Goal: Information Seeking & Learning: Learn about a topic

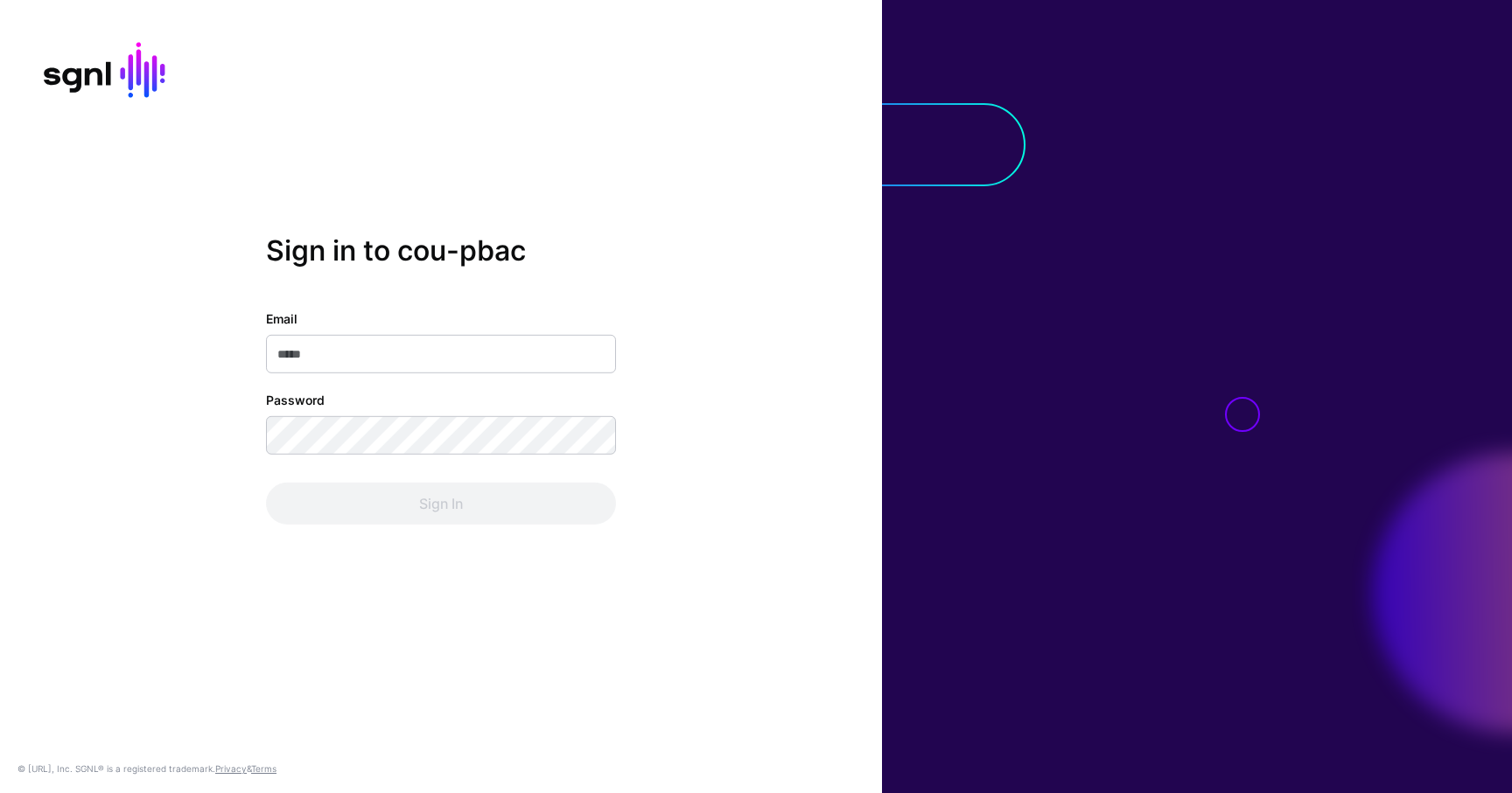
type input "**********"
click at [391, 487] on div "Sign In" at bounding box center [441, 504] width 350 height 42
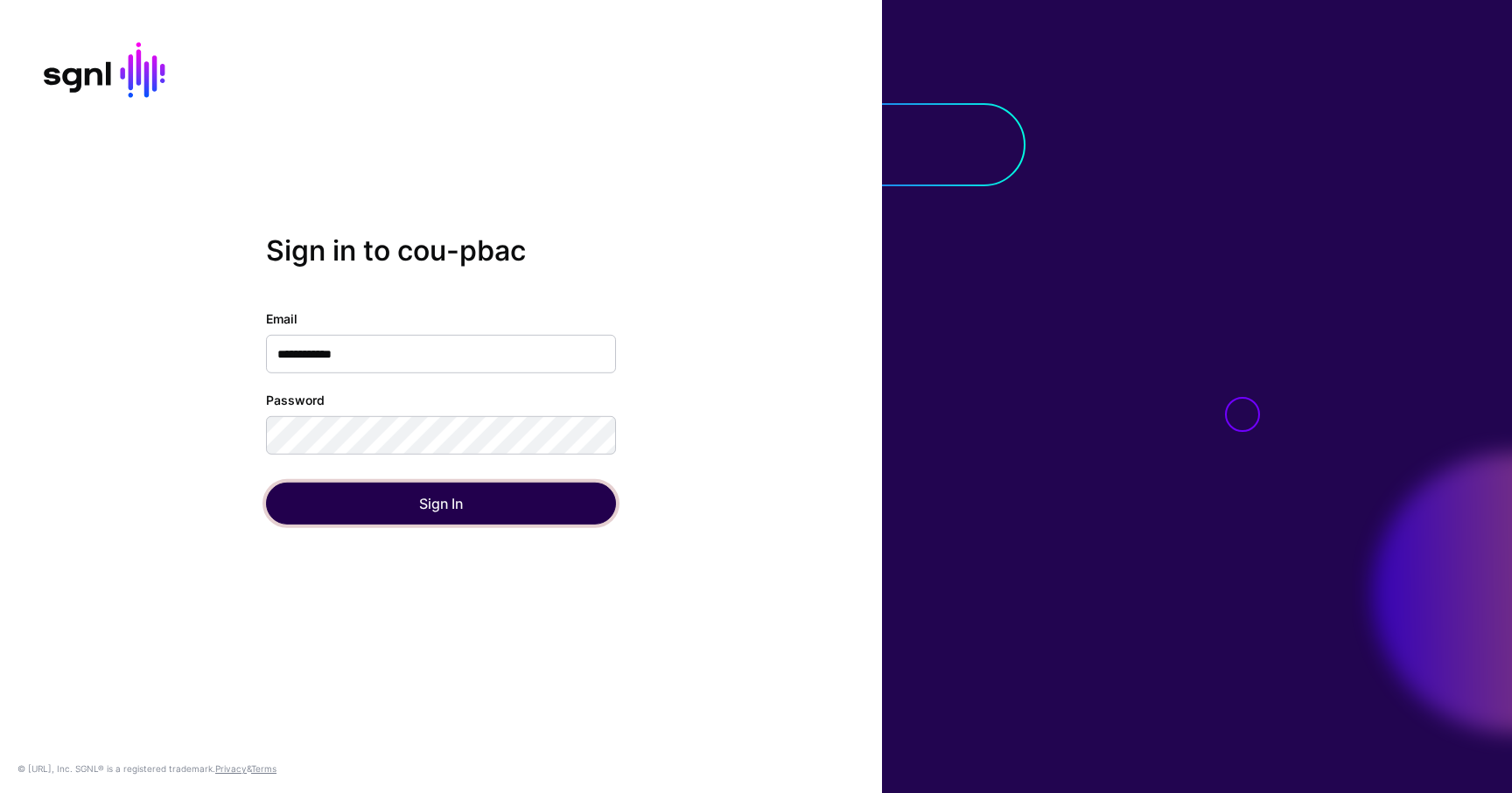
click at [391, 487] on button "Sign In" at bounding box center [441, 504] width 350 height 42
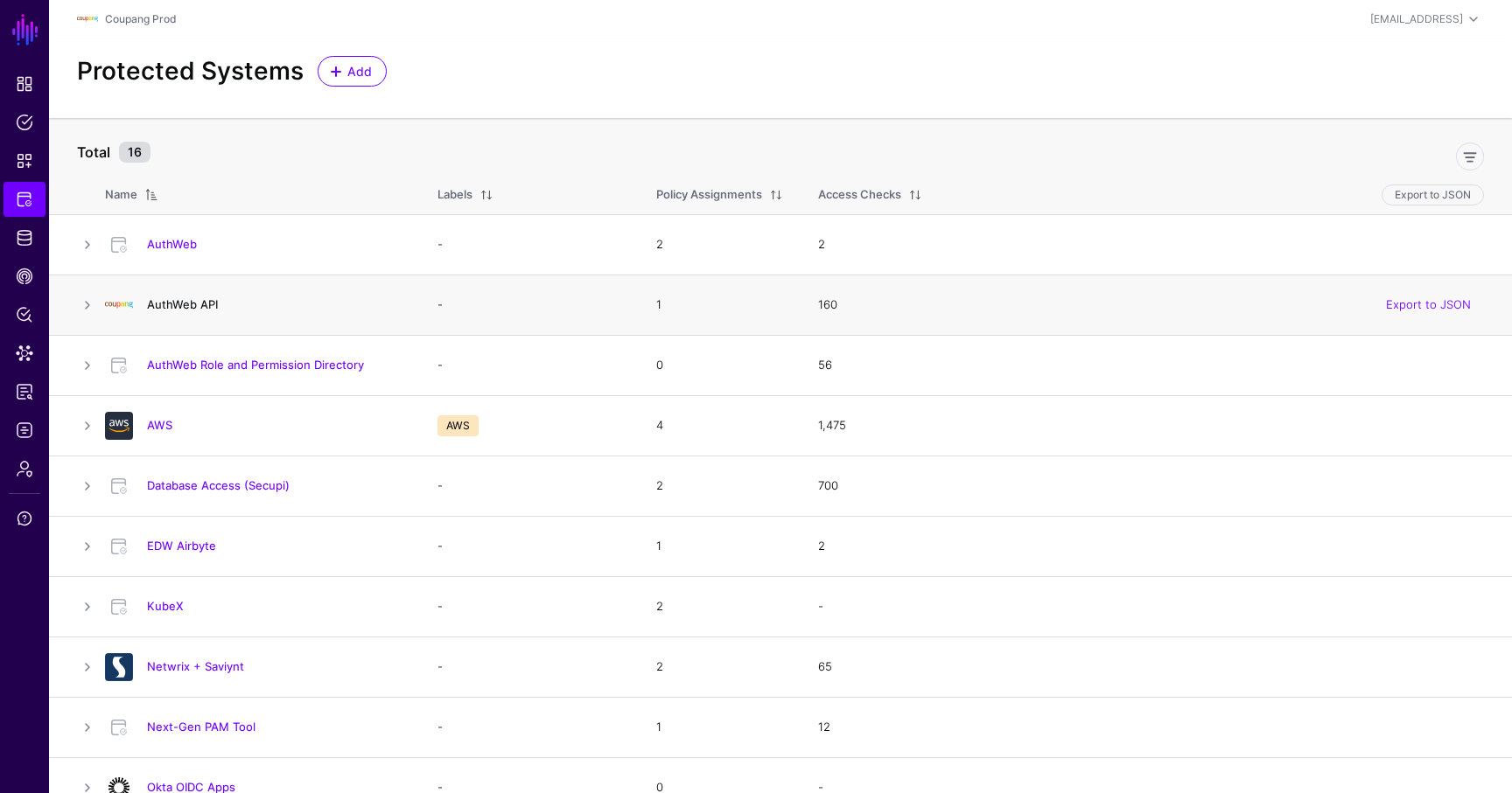
click at [168, 307] on link "AuthWeb API" at bounding box center [182, 304] width 71 height 14
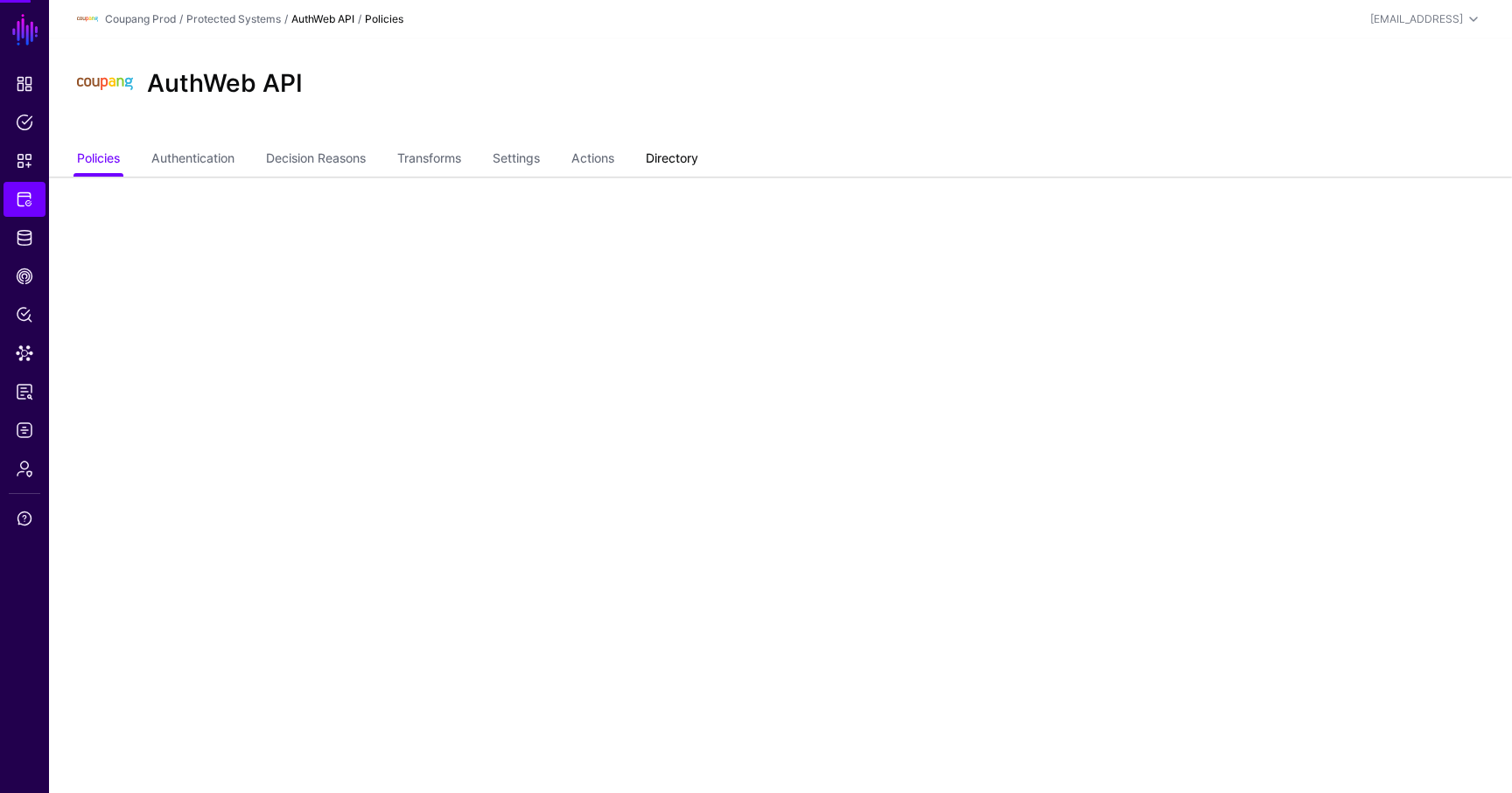
click at [688, 160] on link "Directory" at bounding box center [672, 160] width 53 height 33
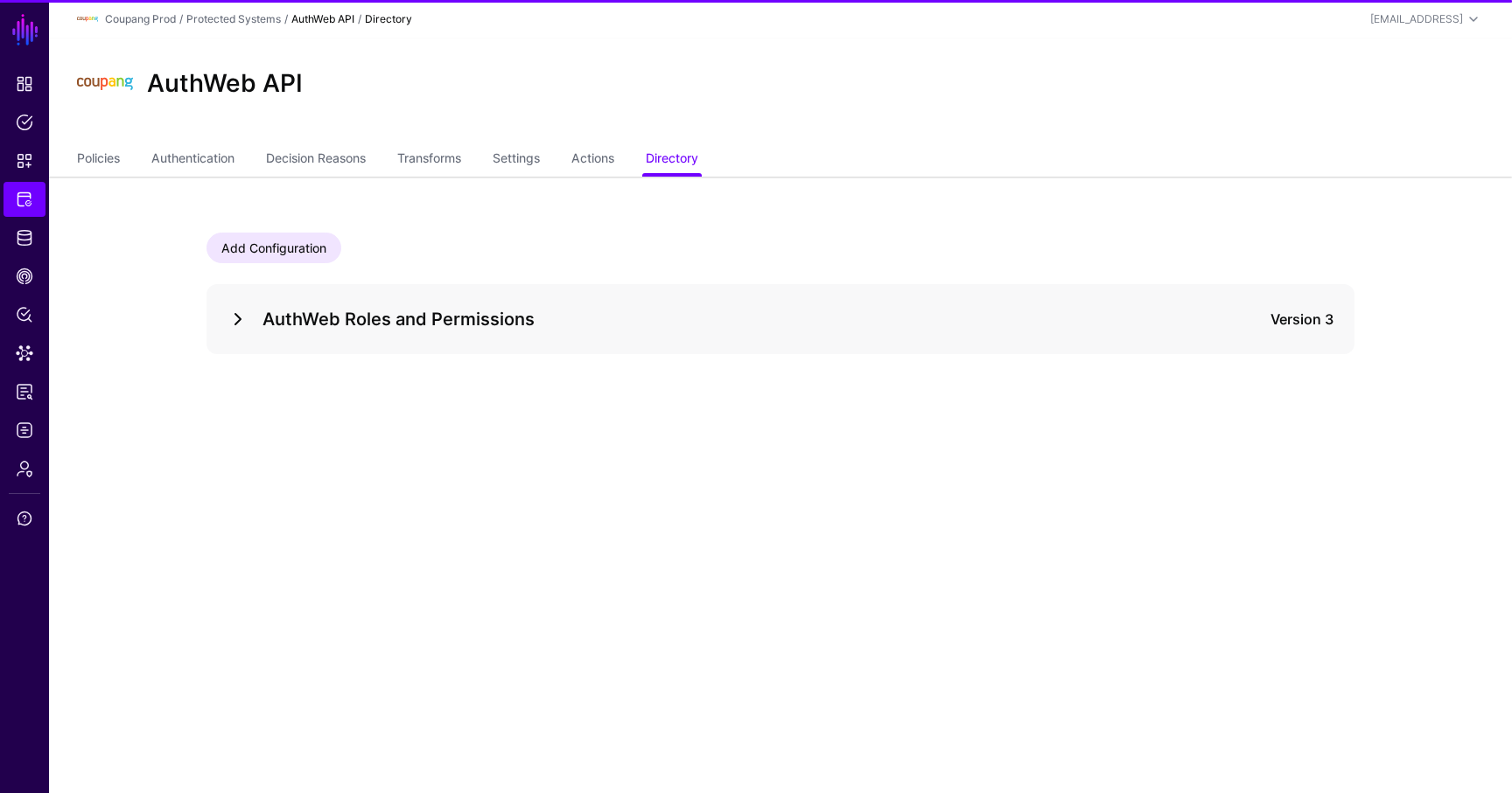
click at [238, 318] on link at bounding box center [237, 319] width 21 height 21
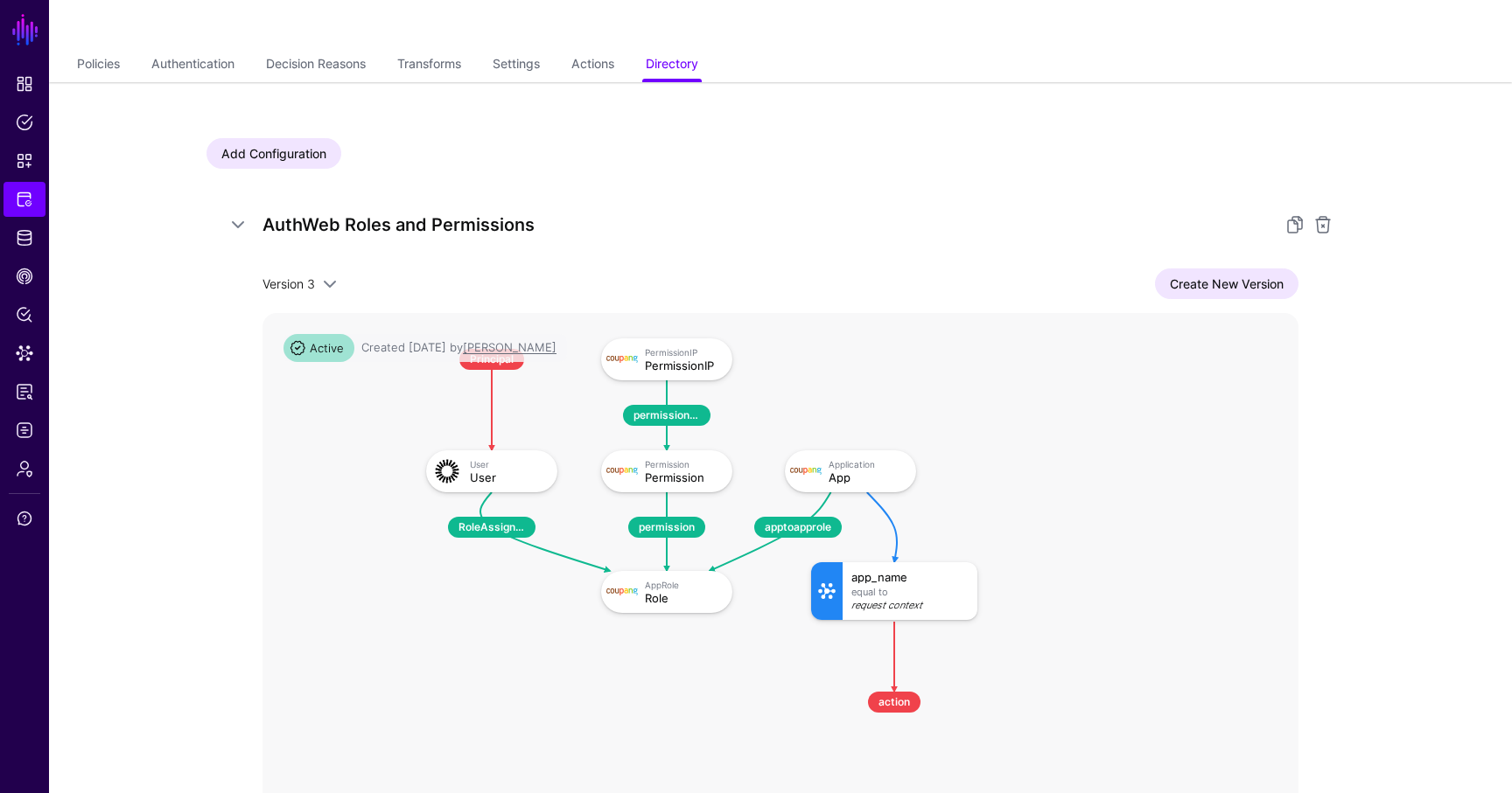
scroll to position [98, 0]
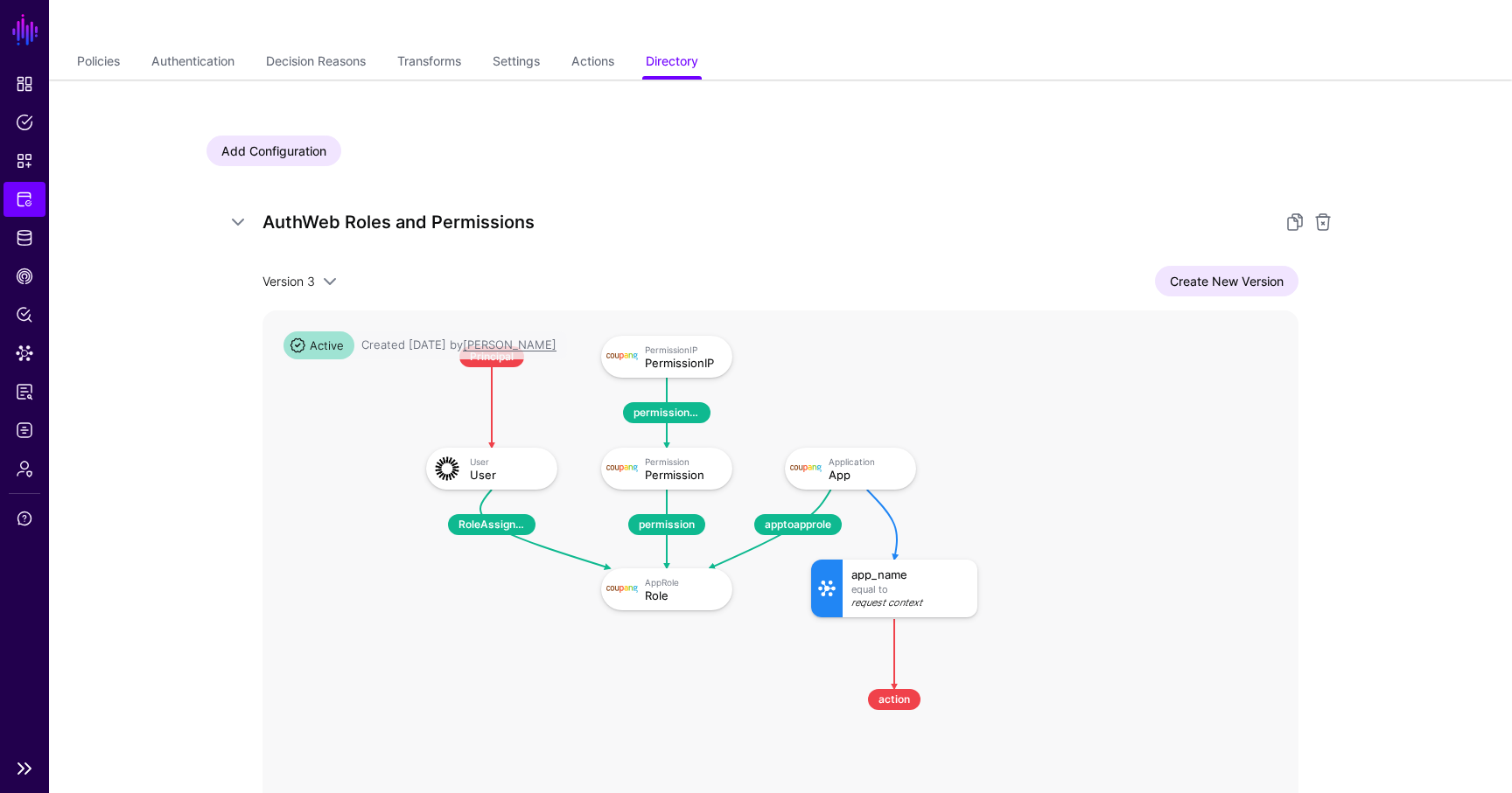
click at [15, 217] on ul "Dashboard Policies Snippets Protected Systems Identity Data Fabric CAEP Hub Pol…" at bounding box center [25, 407] width 49 height 683
click at [16, 208] on link "Protected Systems" at bounding box center [25, 200] width 42 height 35
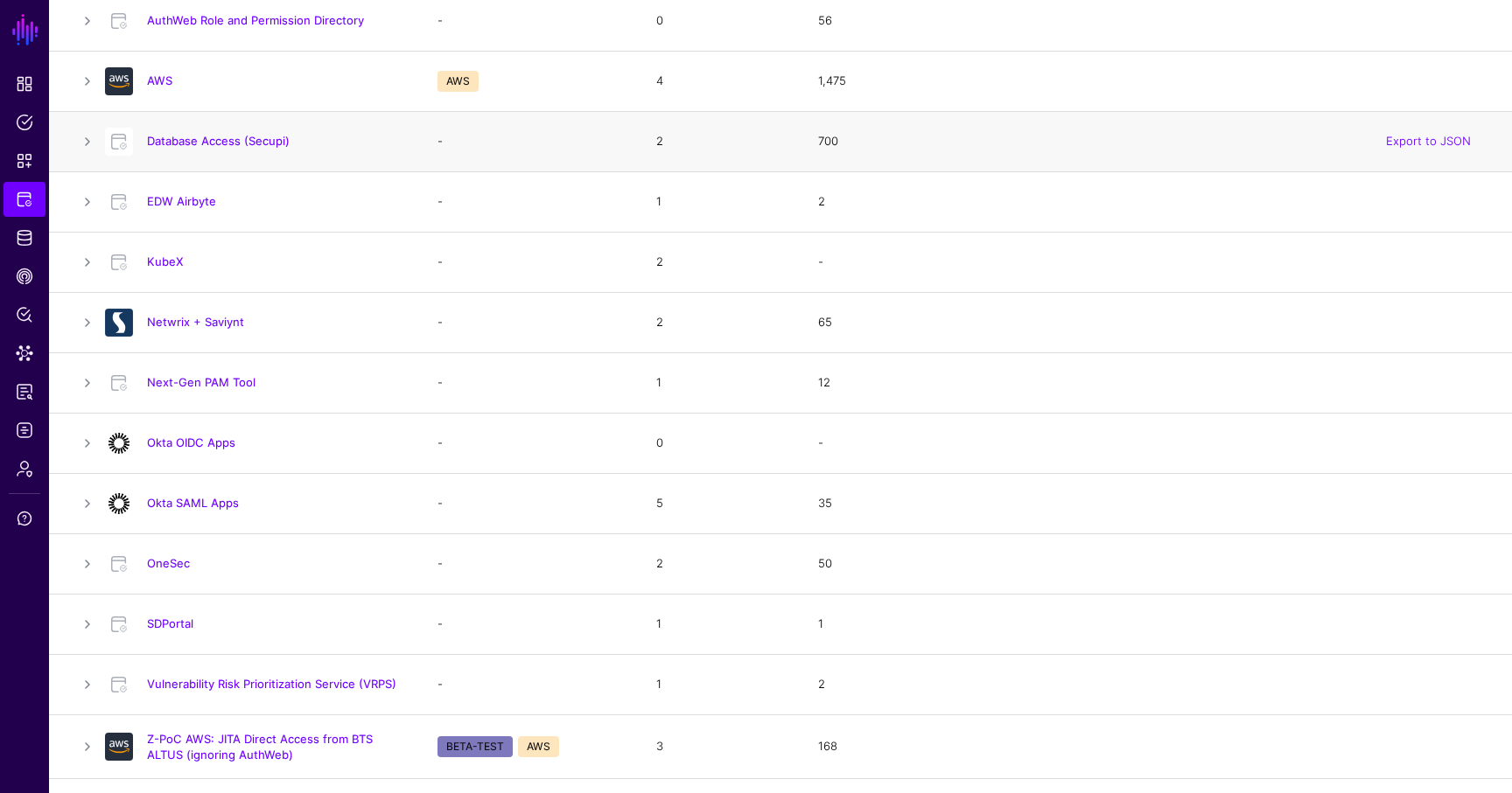
scroll to position [360, 0]
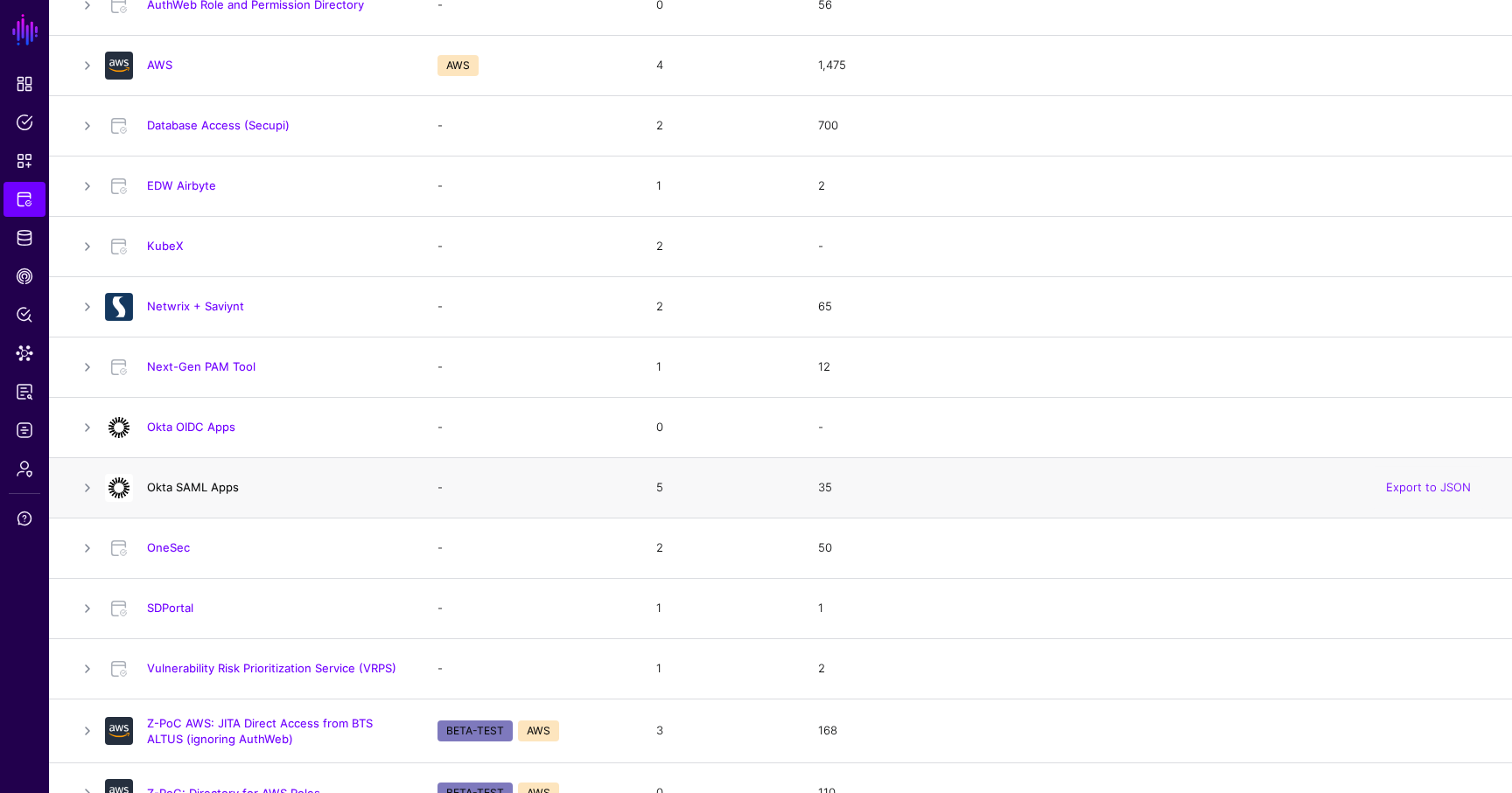
click at [181, 486] on link "Okta SAML Apps" at bounding box center [192, 487] width 92 height 14
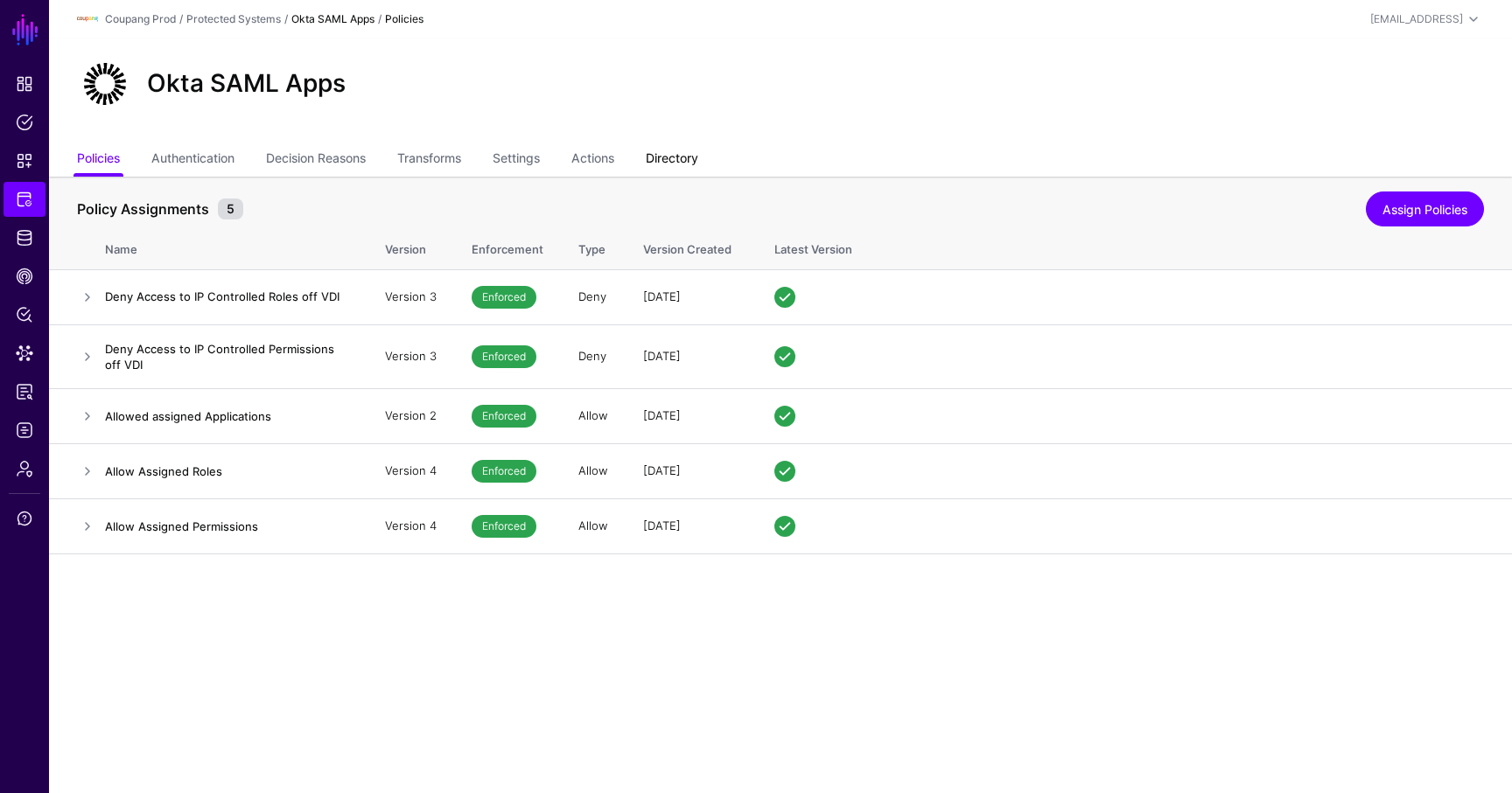
click at [680, 162] on link "Directory" at bounding box center [672, 160] width 53 height 33
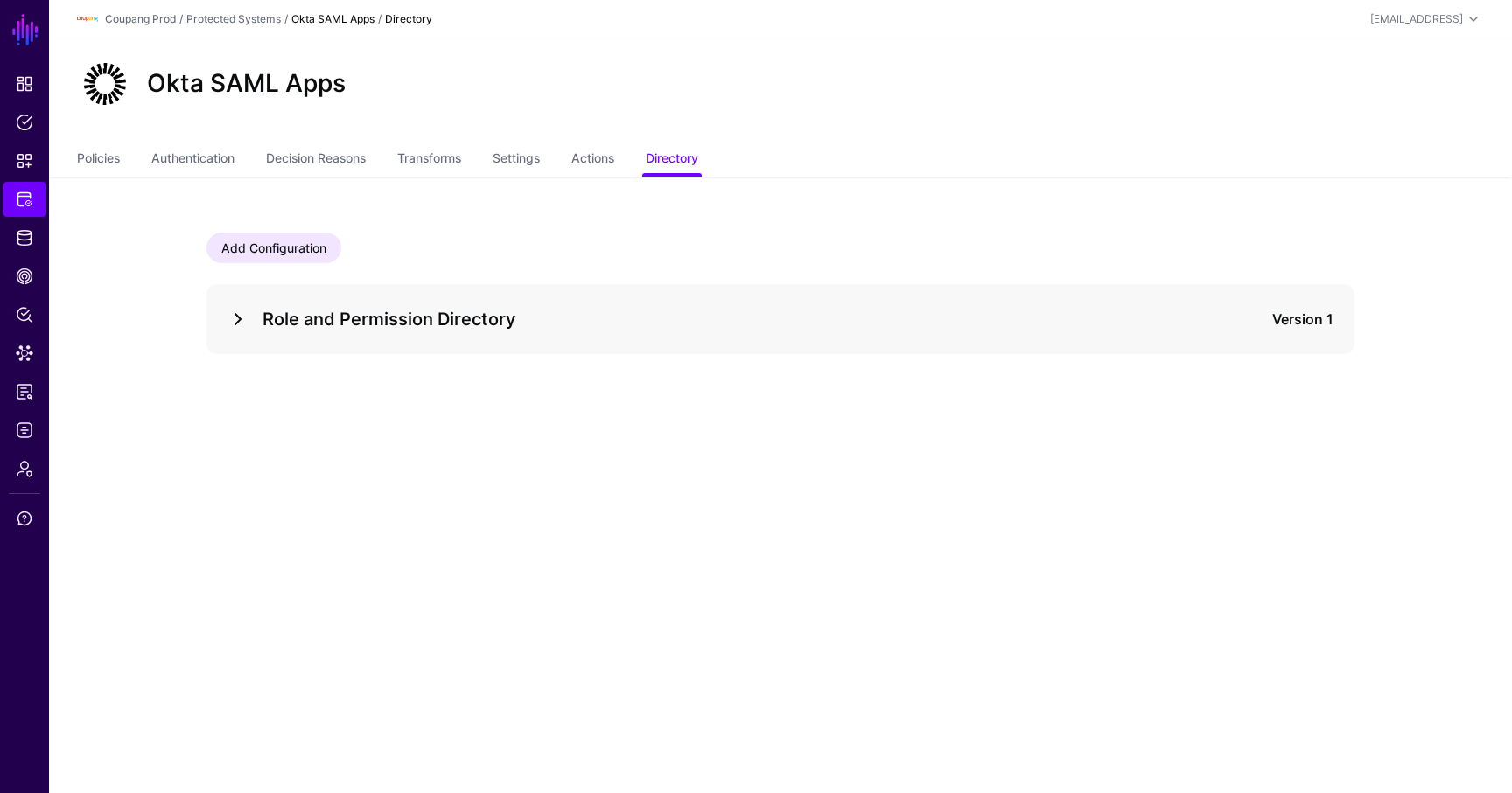
click at [245, 314] on link at bounding box center [237, 319] width 21 height 21
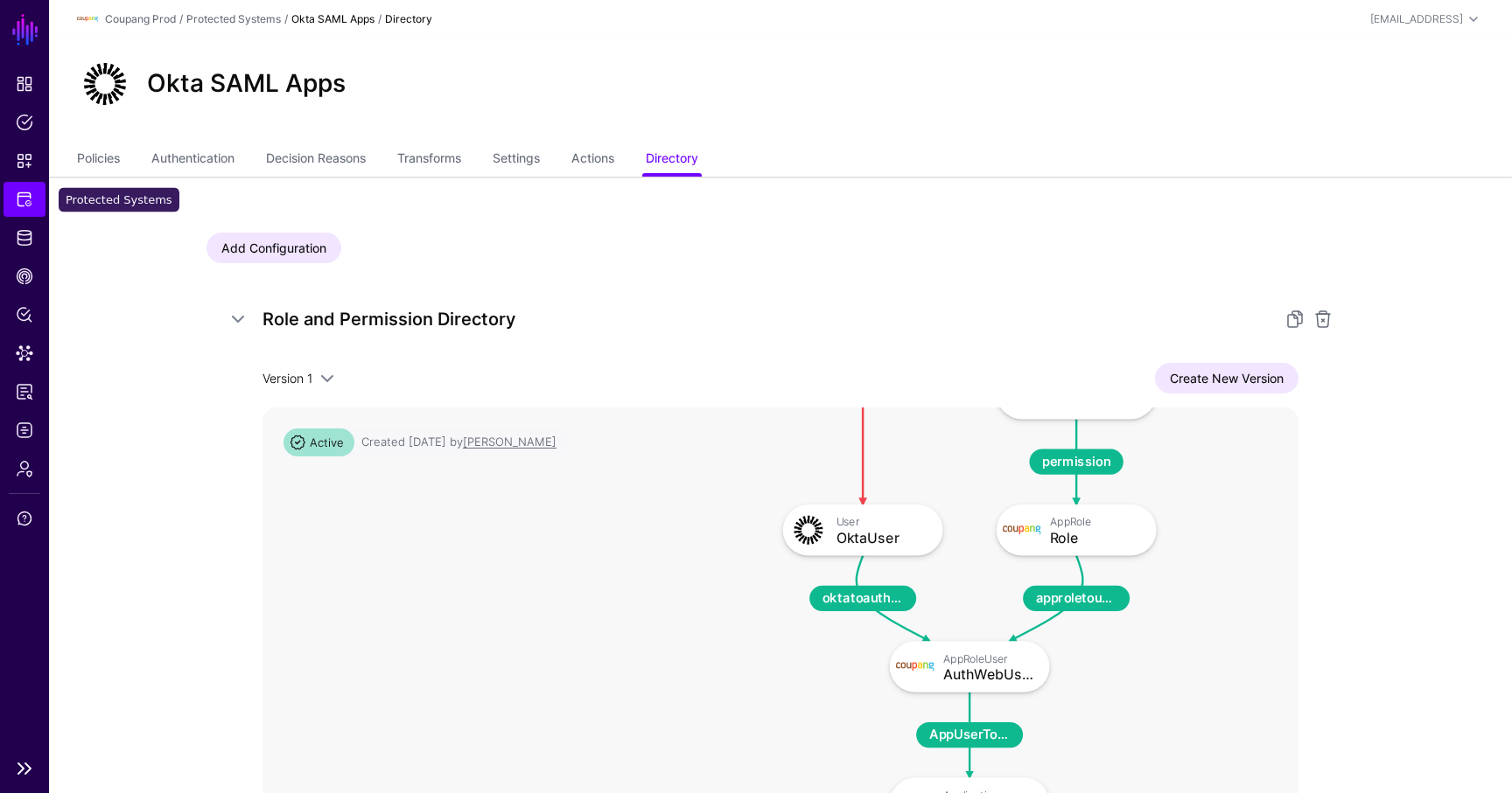
click at [29, 199] on span "Protected Systems" at bounding box center [24, 199] width 17 height 17
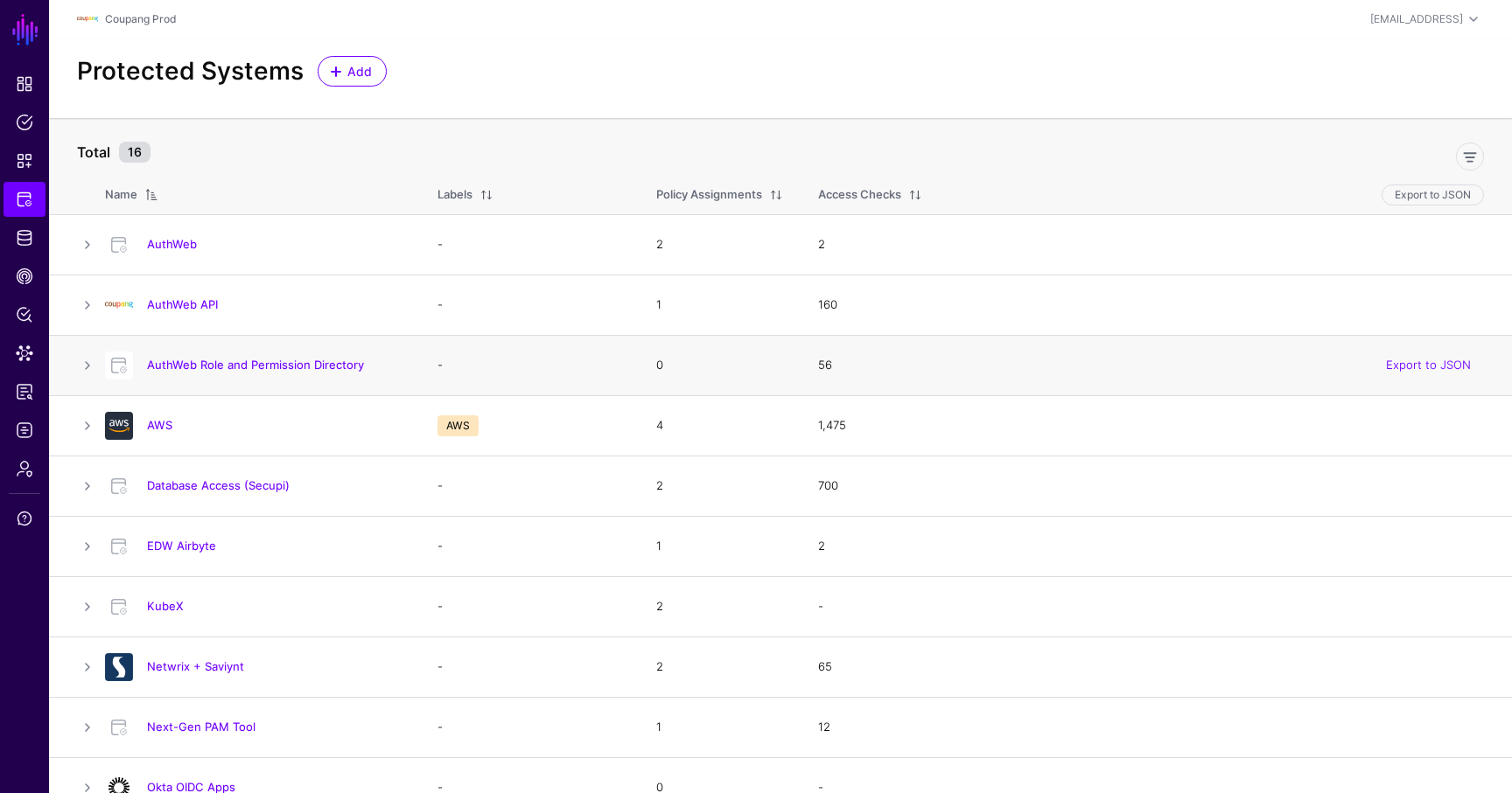
click at [194, 373] on h4 "AuthWeb Role and Permission Directory" at bounding box center [274, 365] width 255 height 15
click at [197, 366] on link "AuthWeb Role and Permission Directory" at bounding box center [255, 364] width 217 height 14
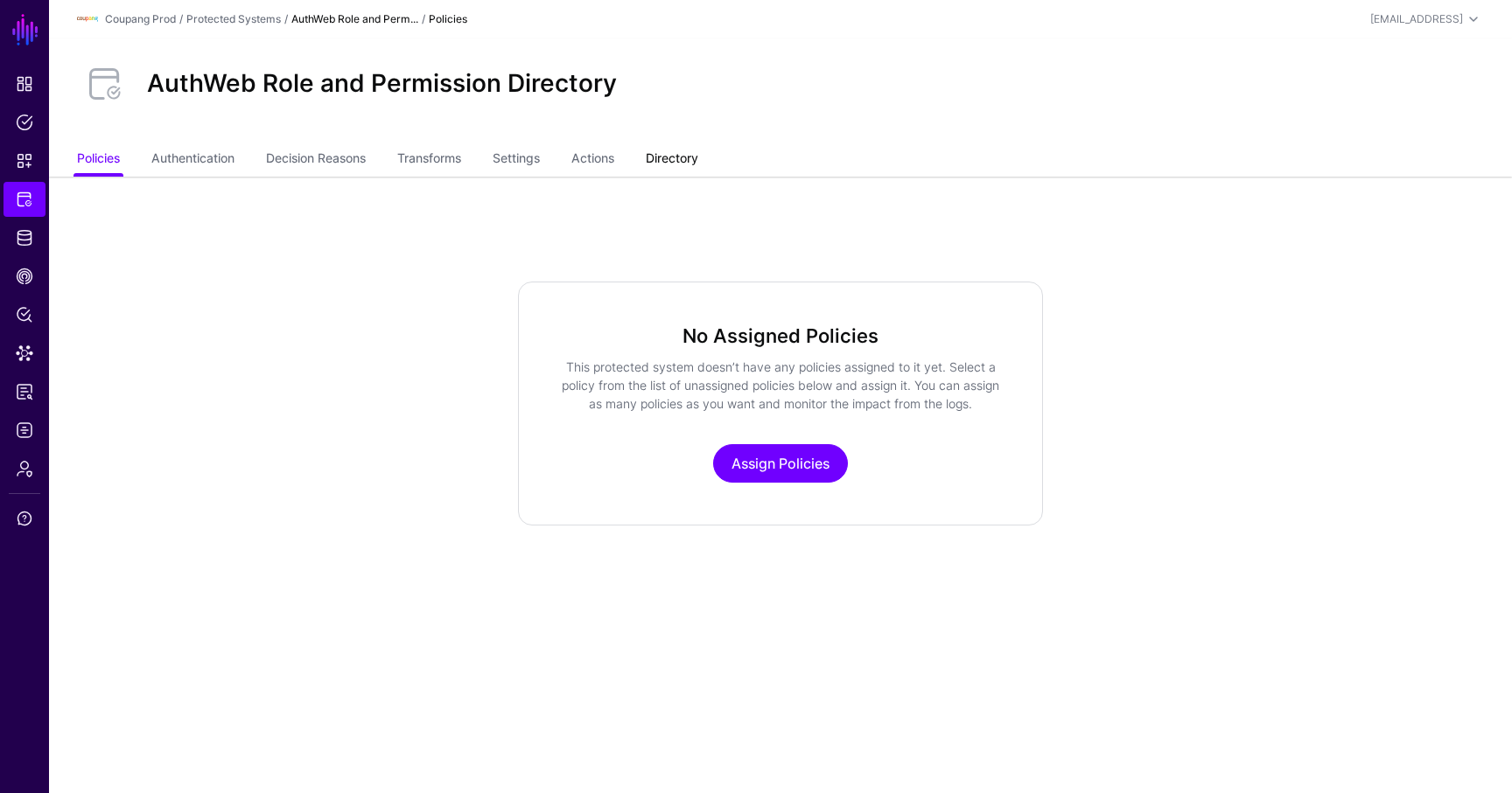
click at [686, 149] on link "Directory" at bounding box center [672, 160] width 53 height 33
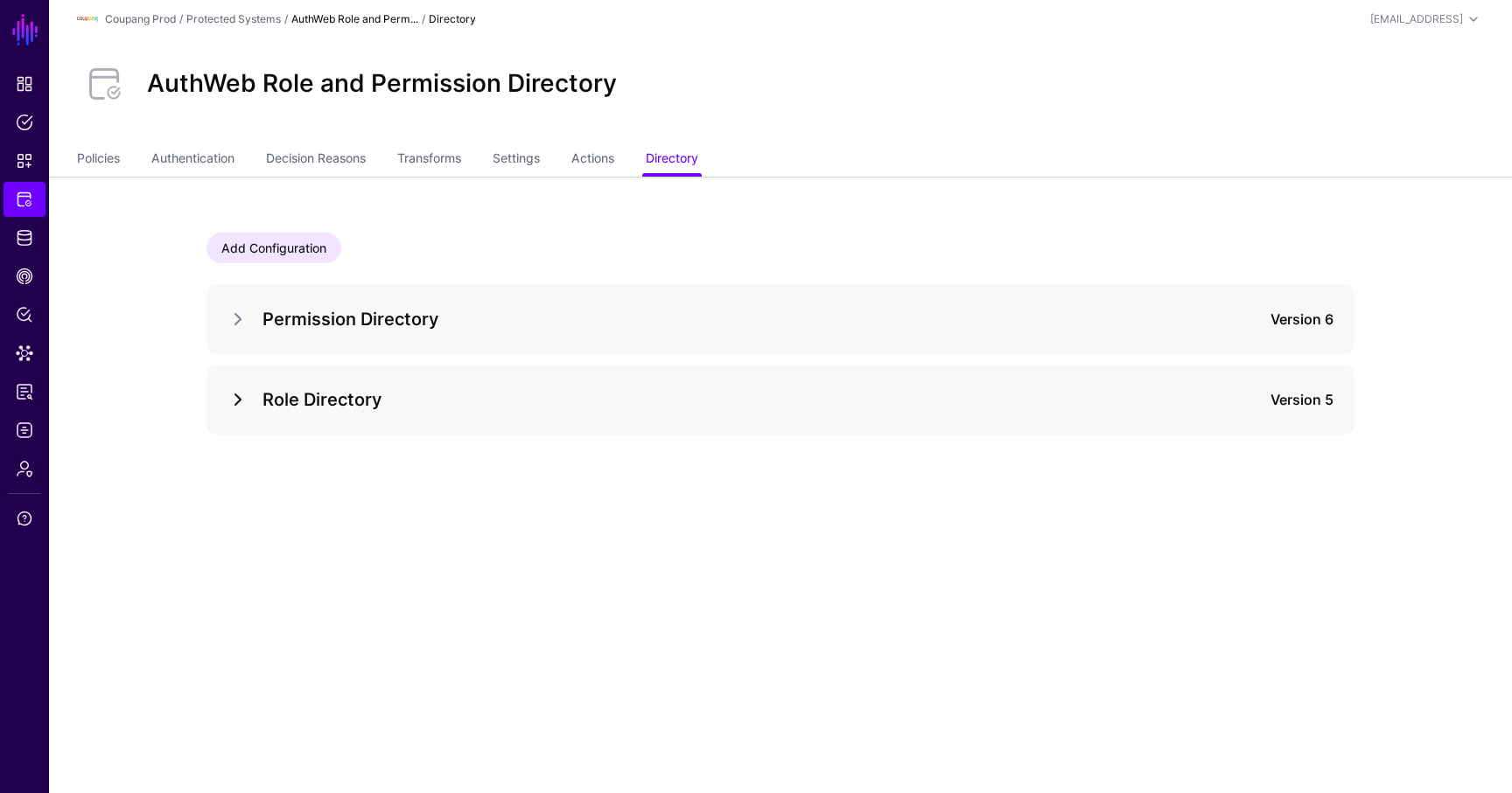
click at [245, 397] on link at bounding box center [237, 399] width 21 height 21
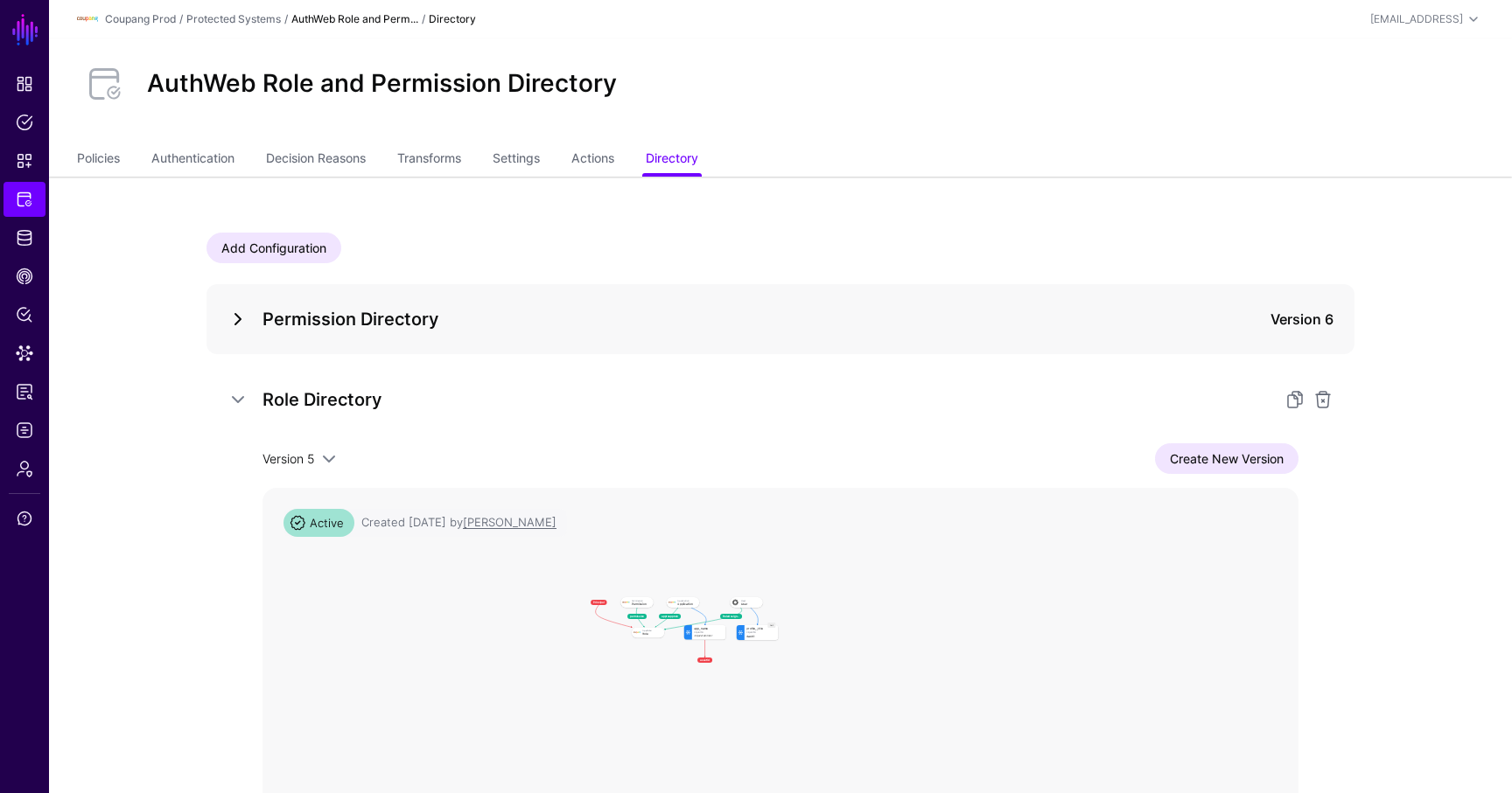
click at [243, 313] on link at bounding box center [237, 319] width 21 height 21
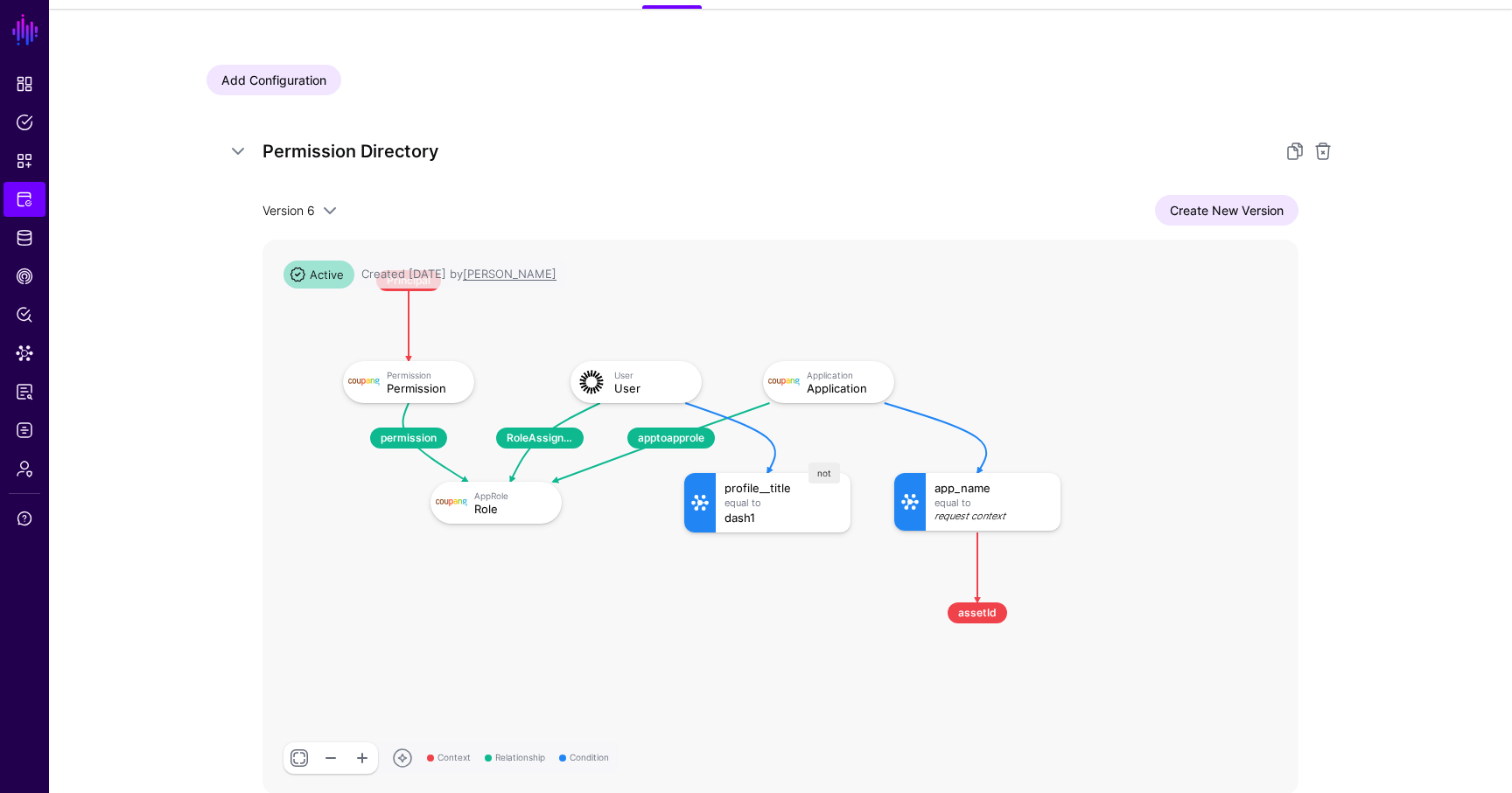
scroll to position [169, 0]
click at [28, 167] on span "Snippets" at bounding box center [24, 160] width 17 height 17
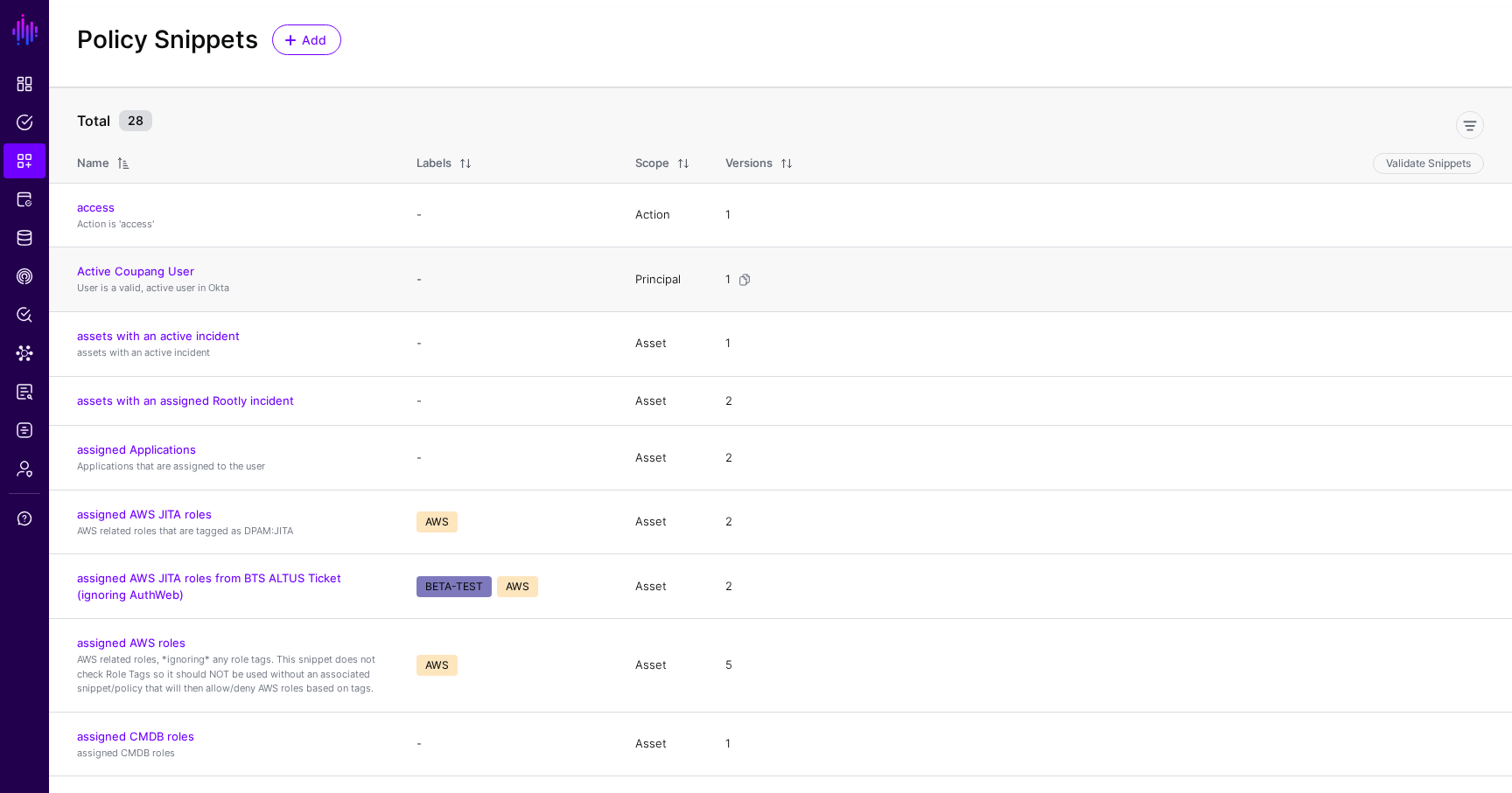
scroll to position [42, 0]
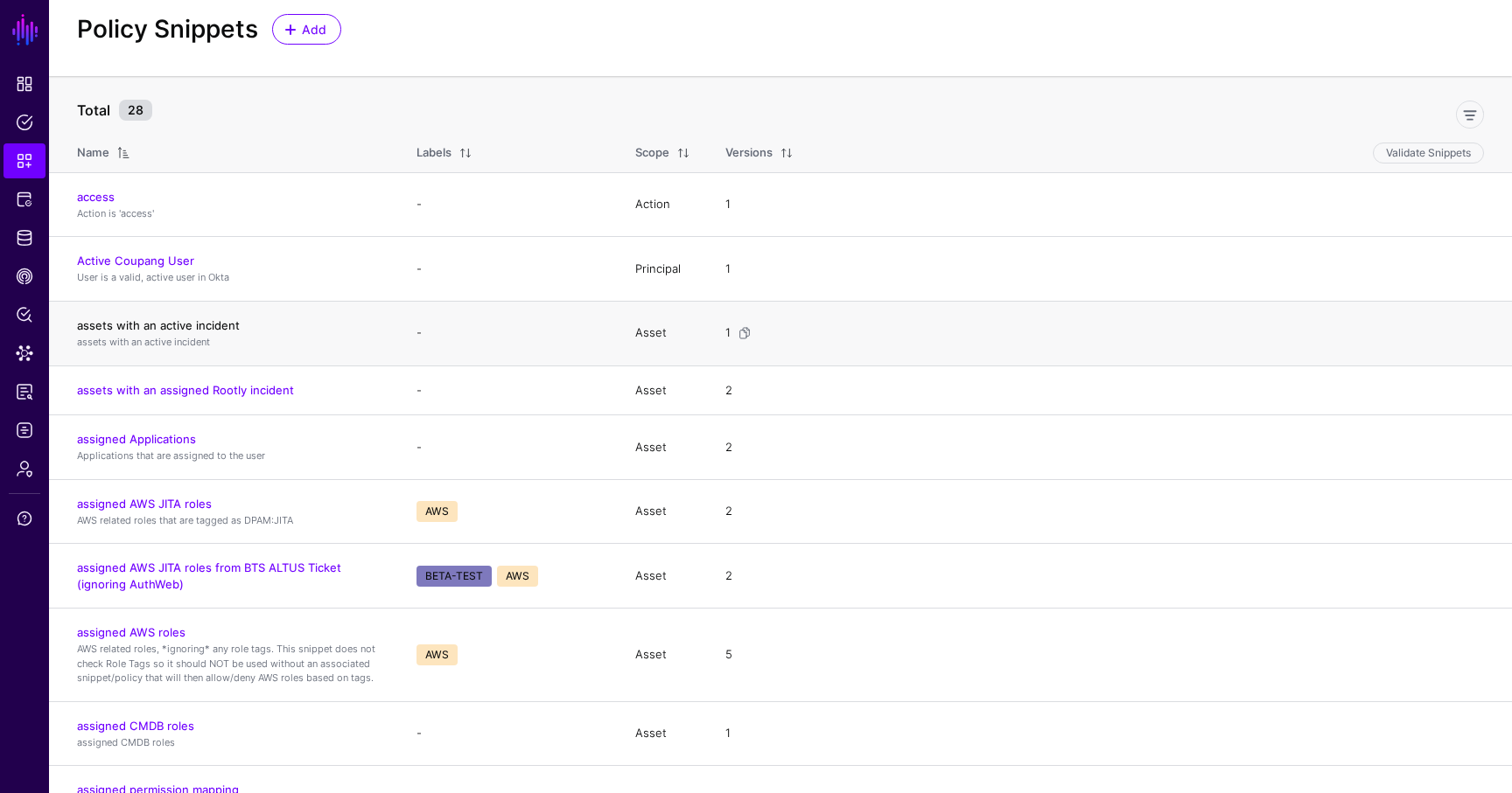
click at [169, 329] on link "assets with an active incident" at bounding box center [158, 324] width 162 height 14
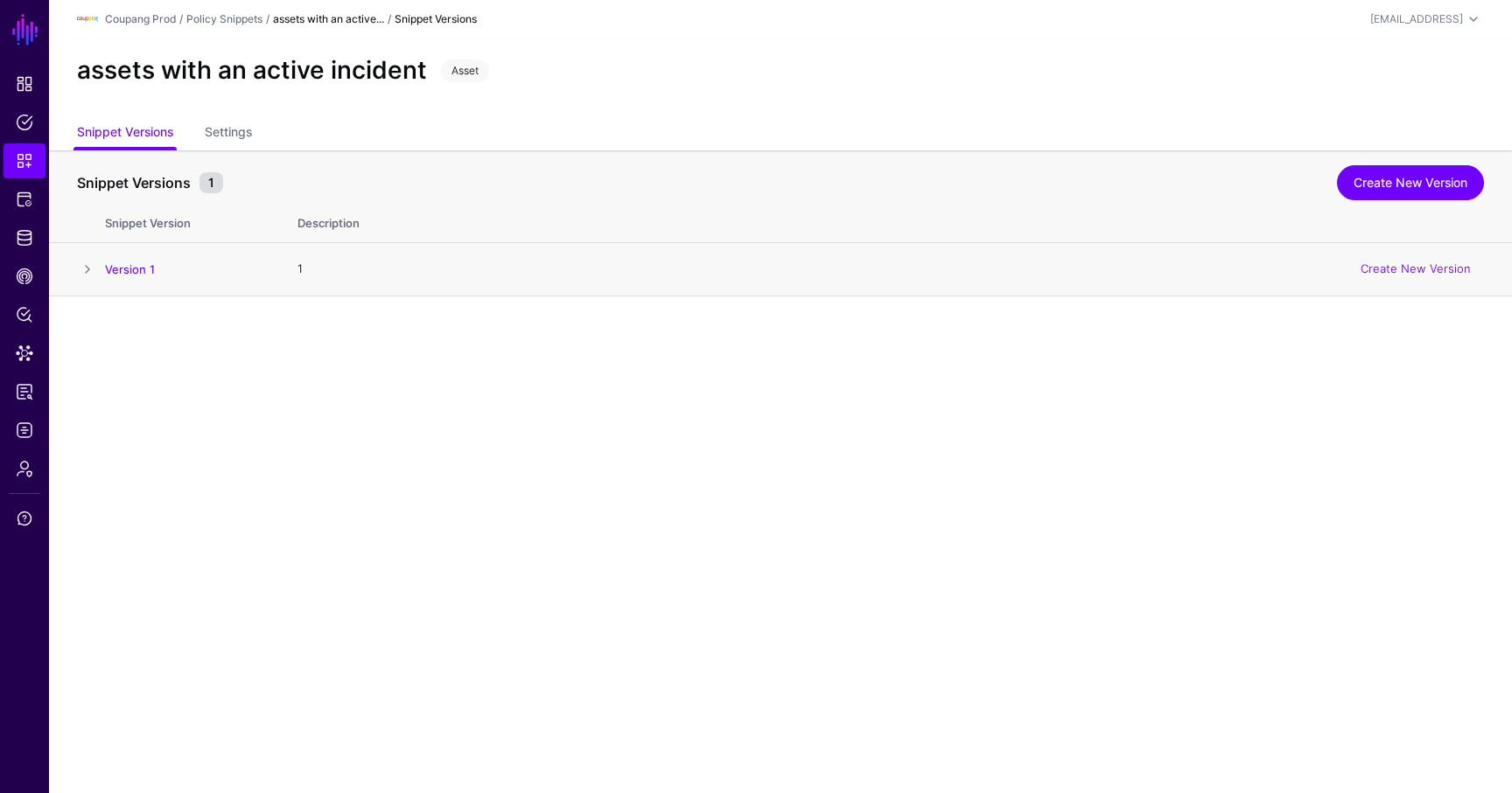
click at [81, 266] on span at bounding box center [87, 269] width 21 height 21
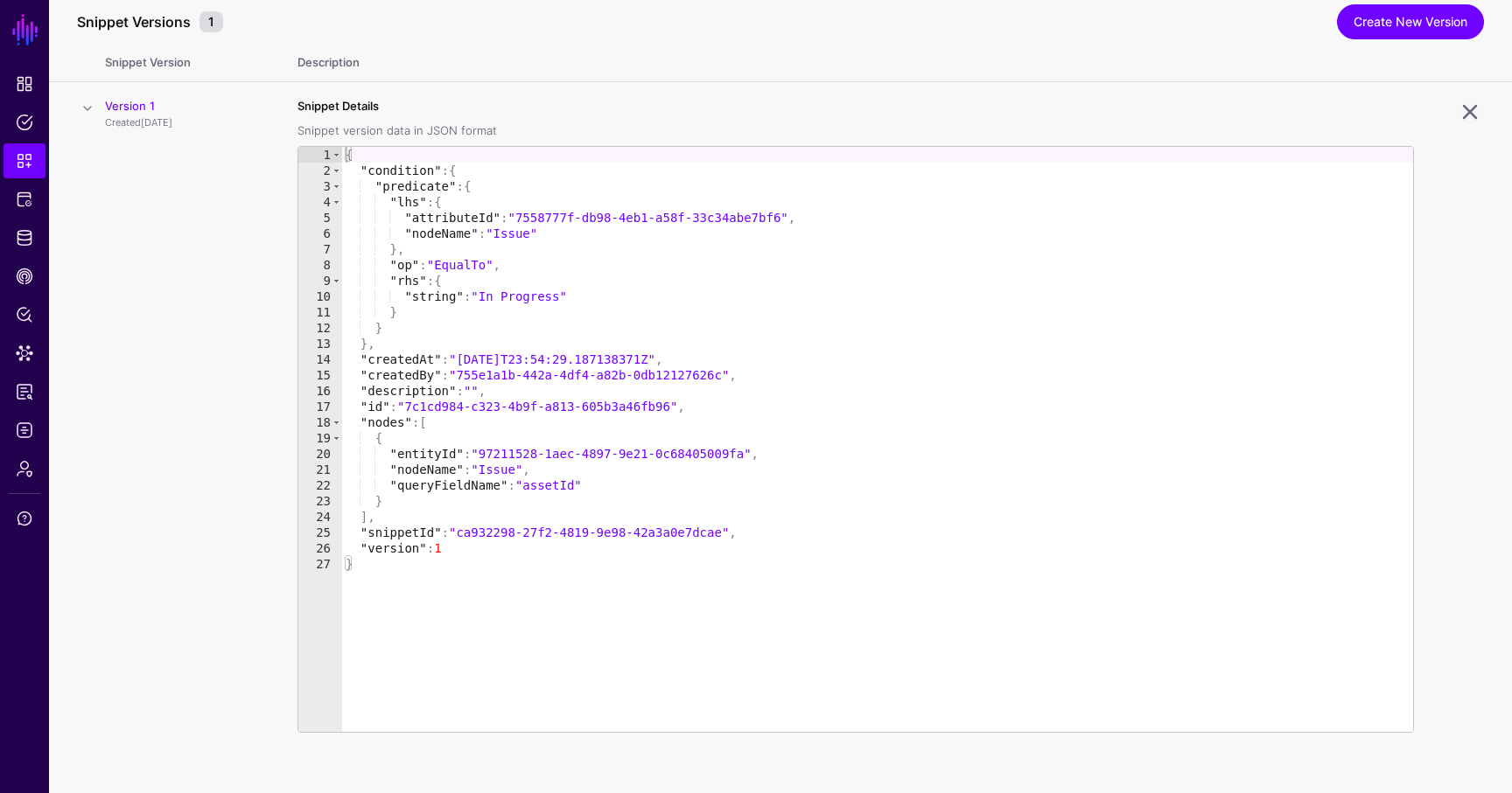
scroll to position [170, 0]
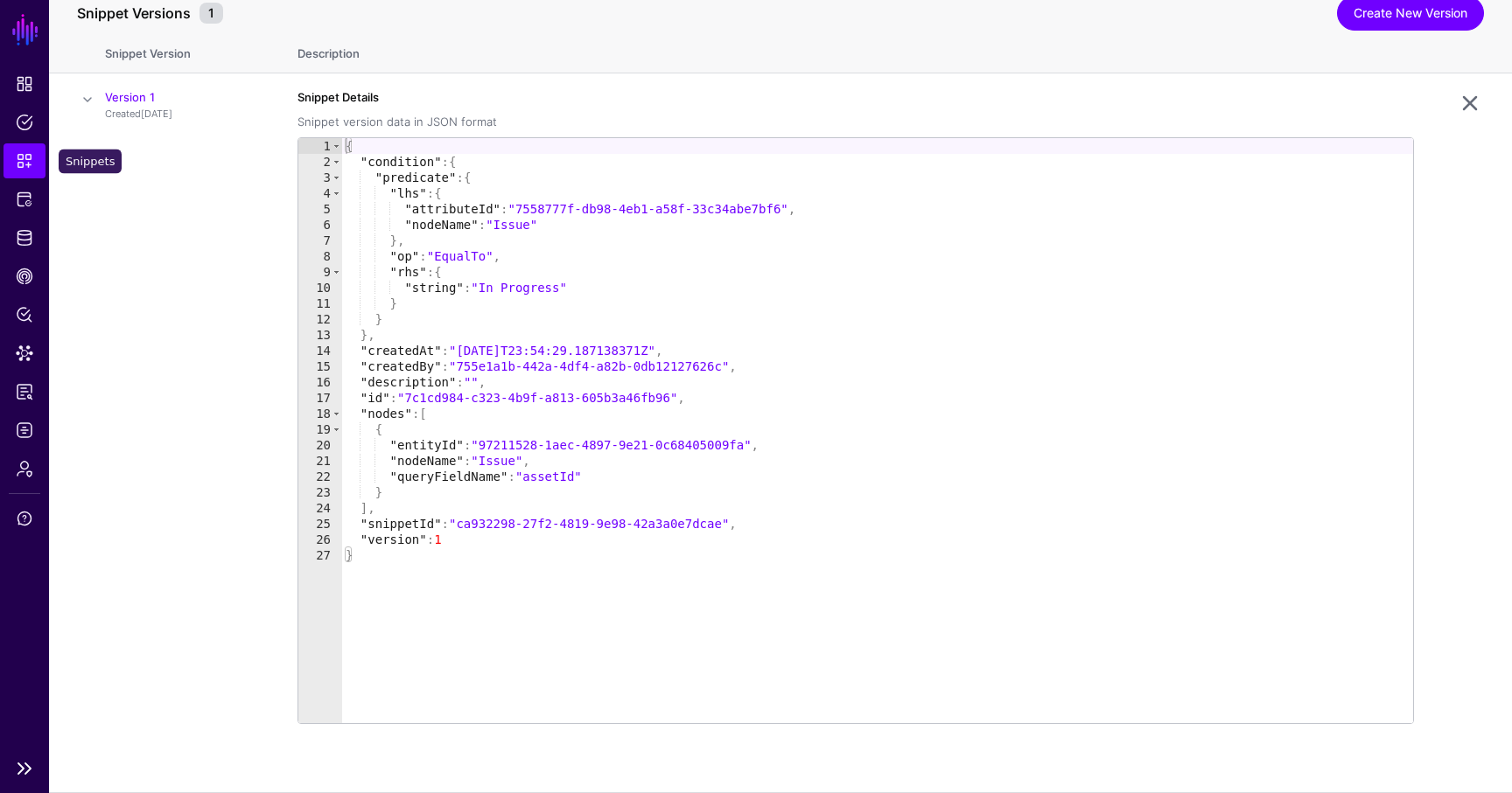
click at [21, 170] on link "Snippets" at bounding box center [25, 160] width 42 height 35
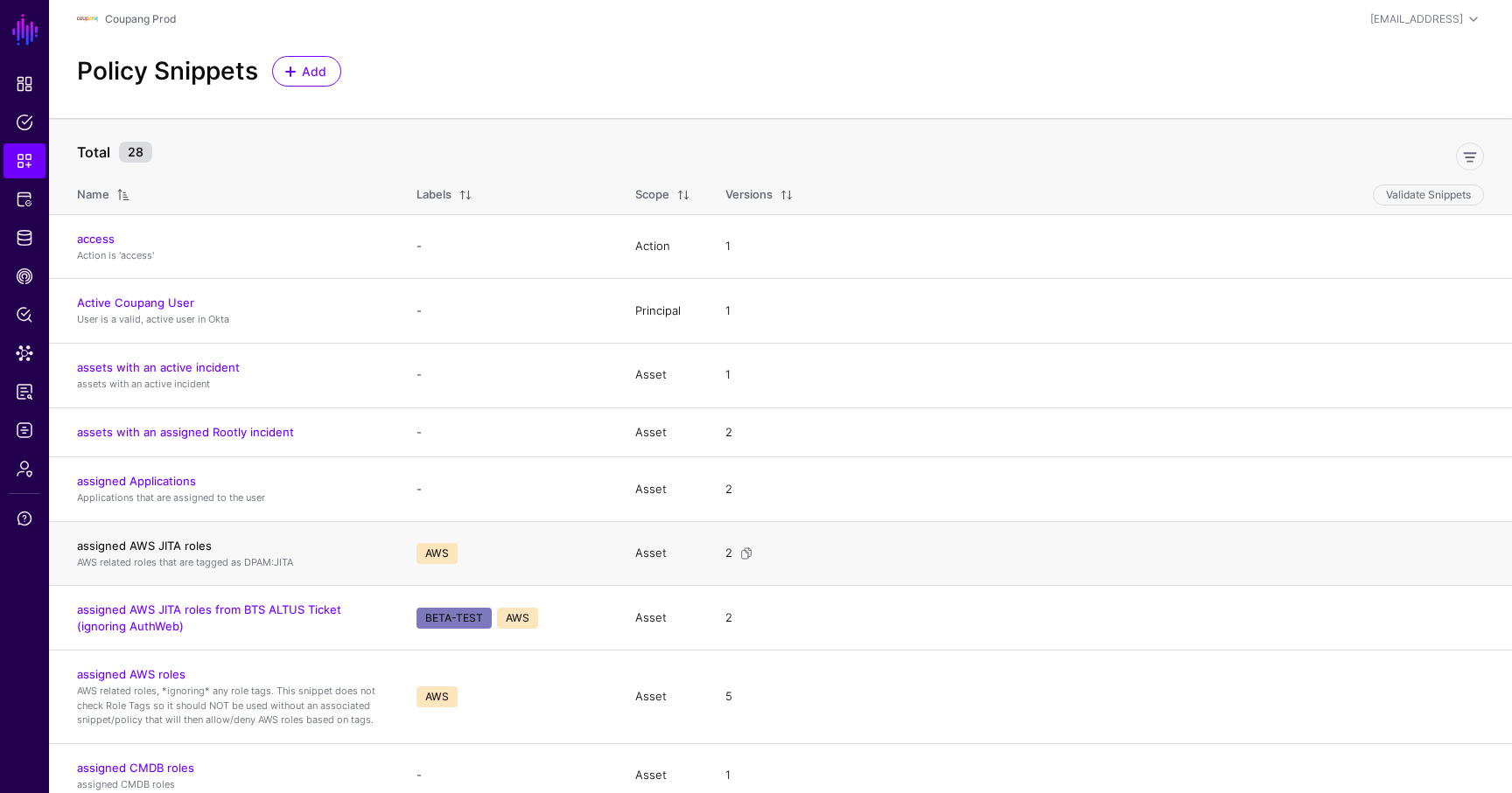
click at [152, 547] on link "assigned AWS JITA roles" at bounding box center [144, 545] width 135 height 14
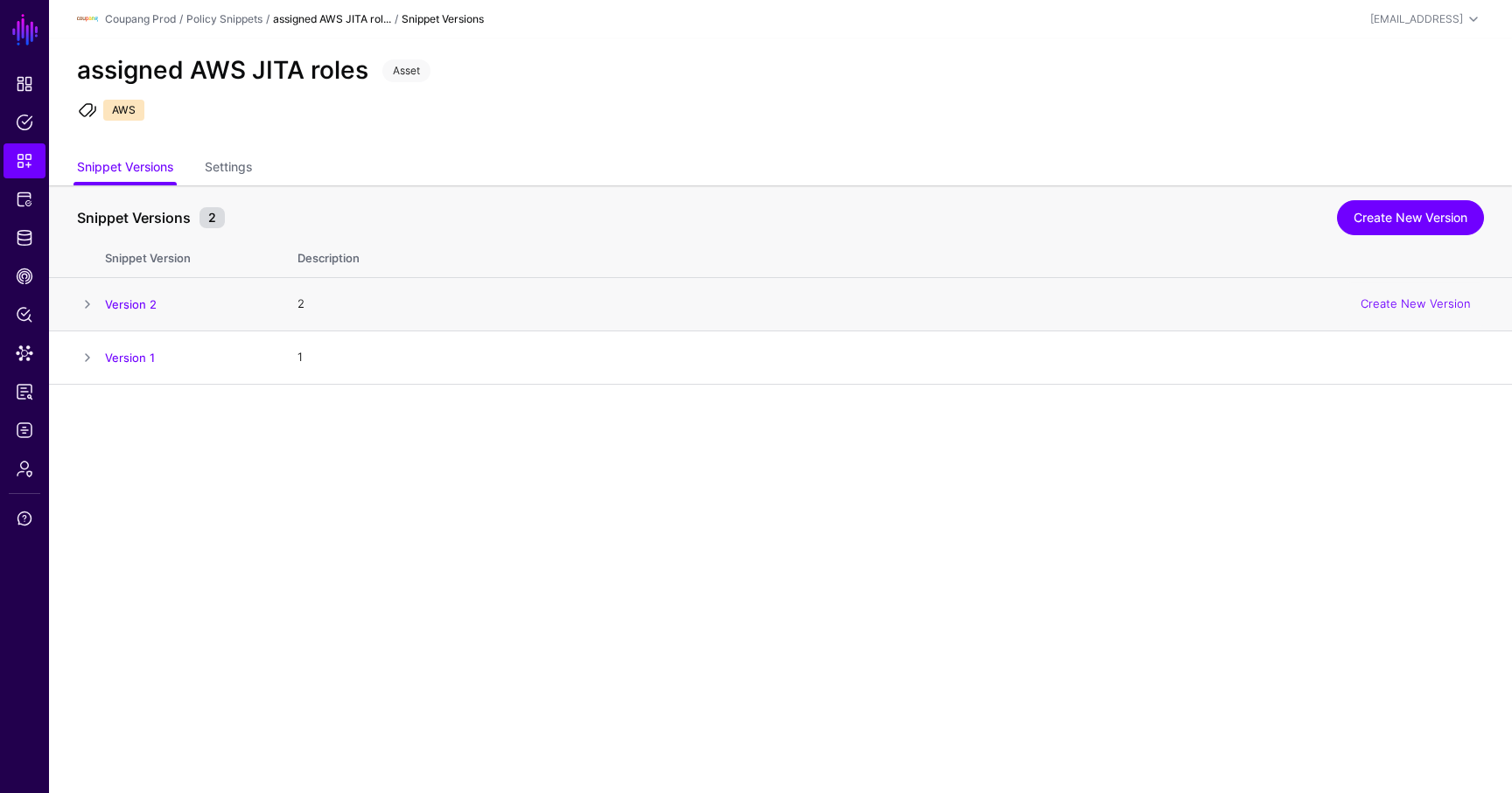
click at [84, 297] on span at bounding box center [87, 304] width 21 height 21
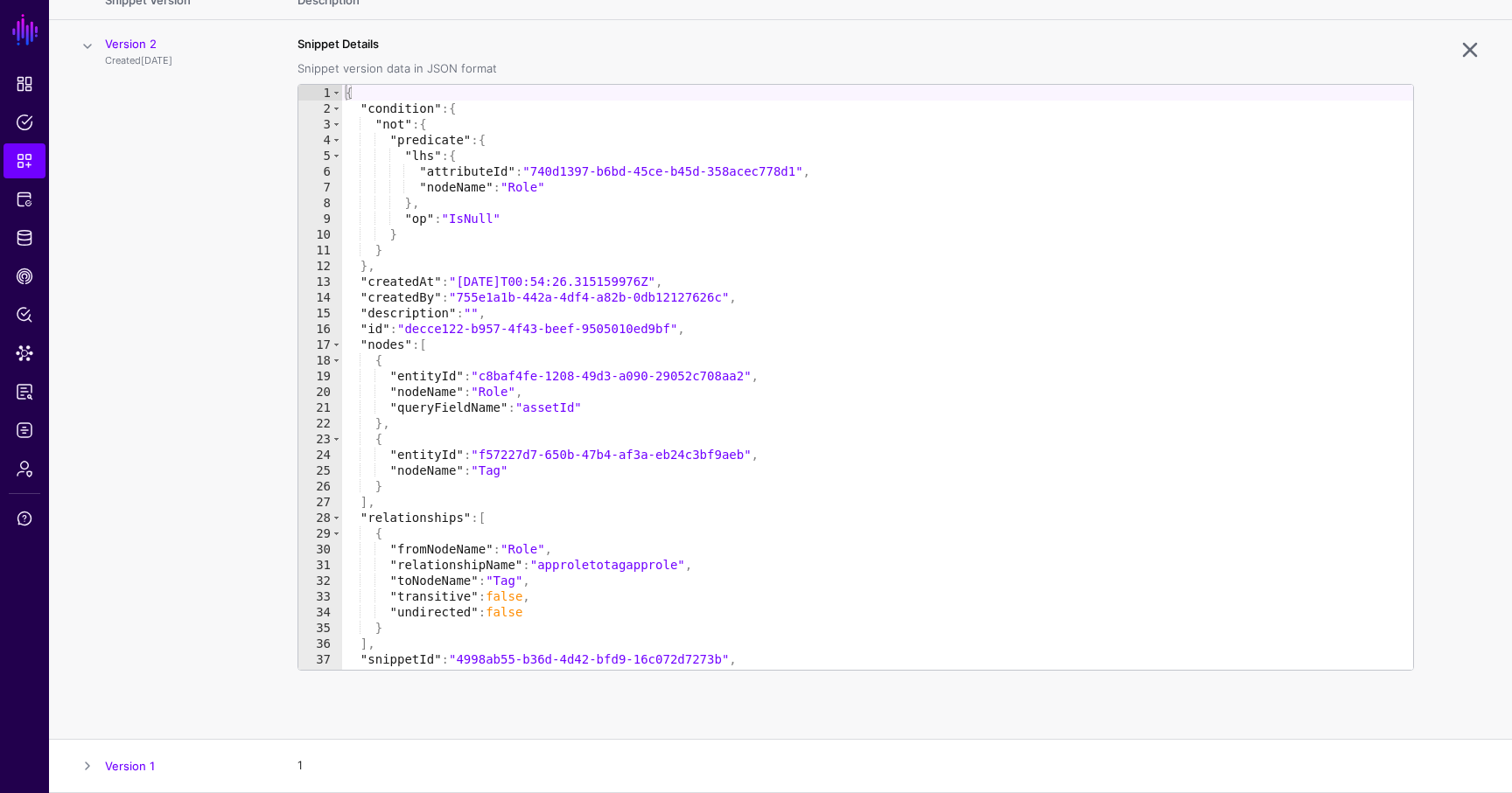
scroll to position [29, 0]
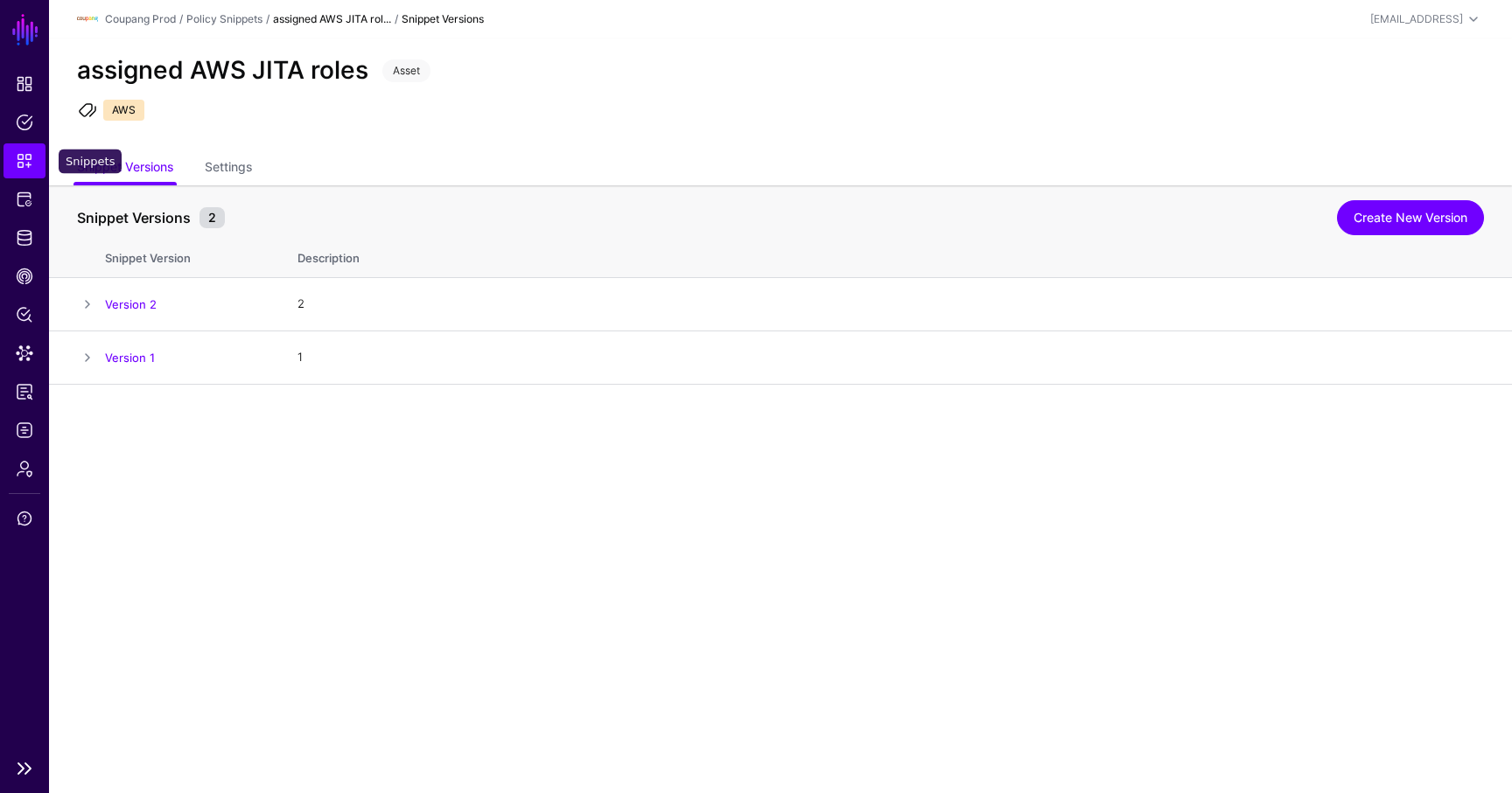
click at [33, 172] on link "Snippets" at bounding box center [25, 160] width 42 height 35
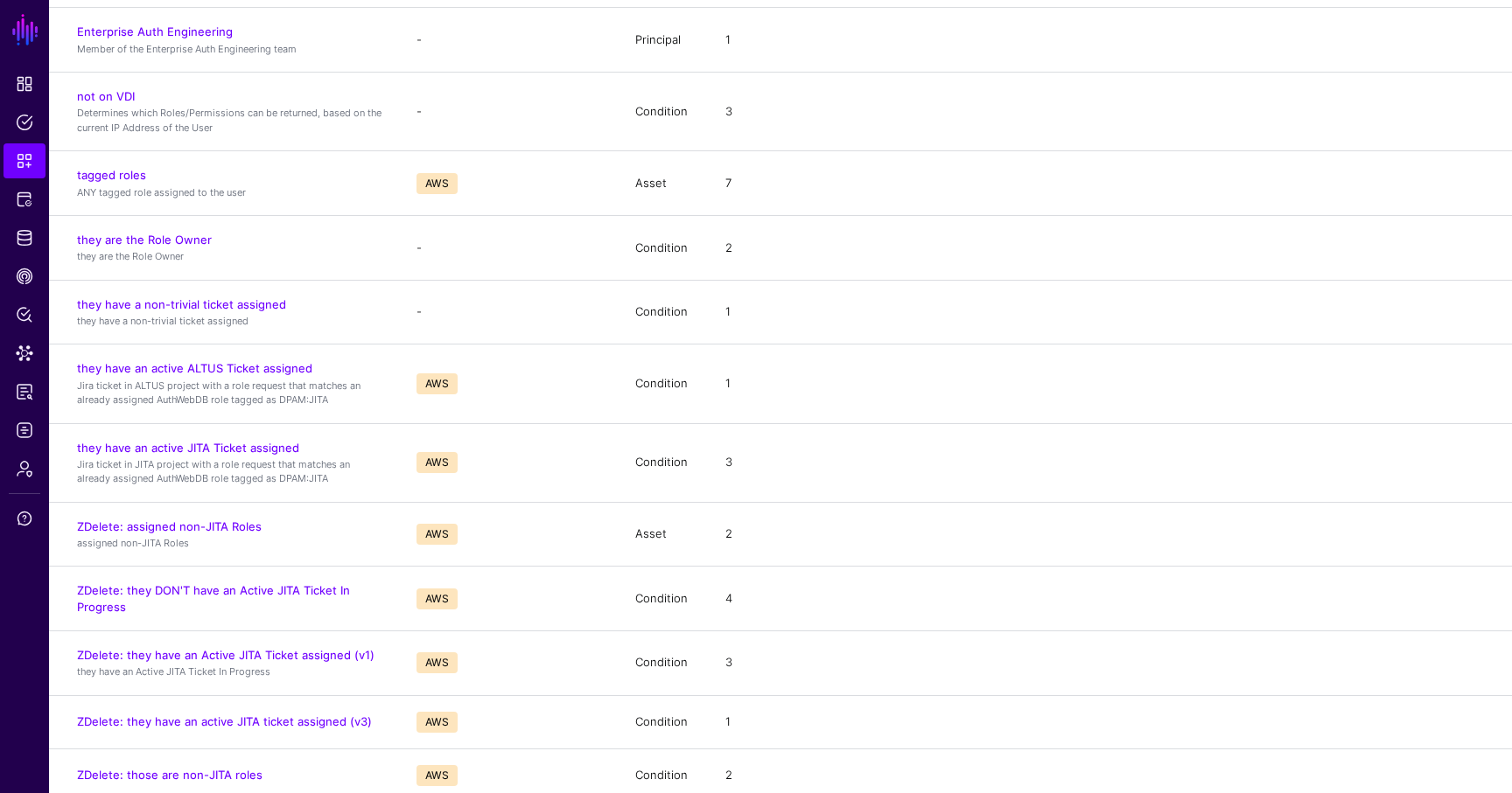
scroll to position [1082, 0]
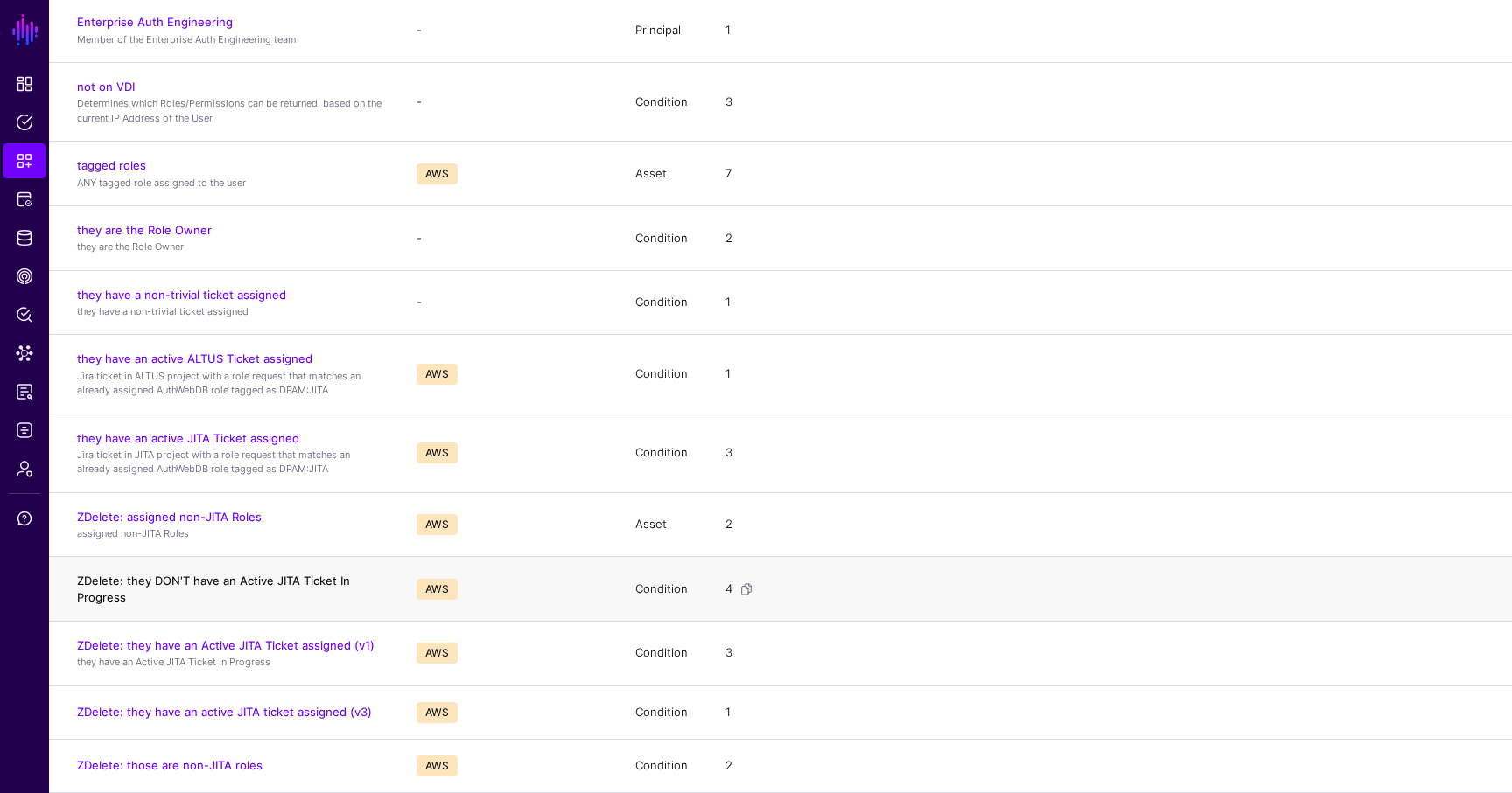
click at [229, 579] on link "ZDelete: they DON'T have an Active JITA Ticket In Progress" at bounding box center [212, 588] width 273 height 30
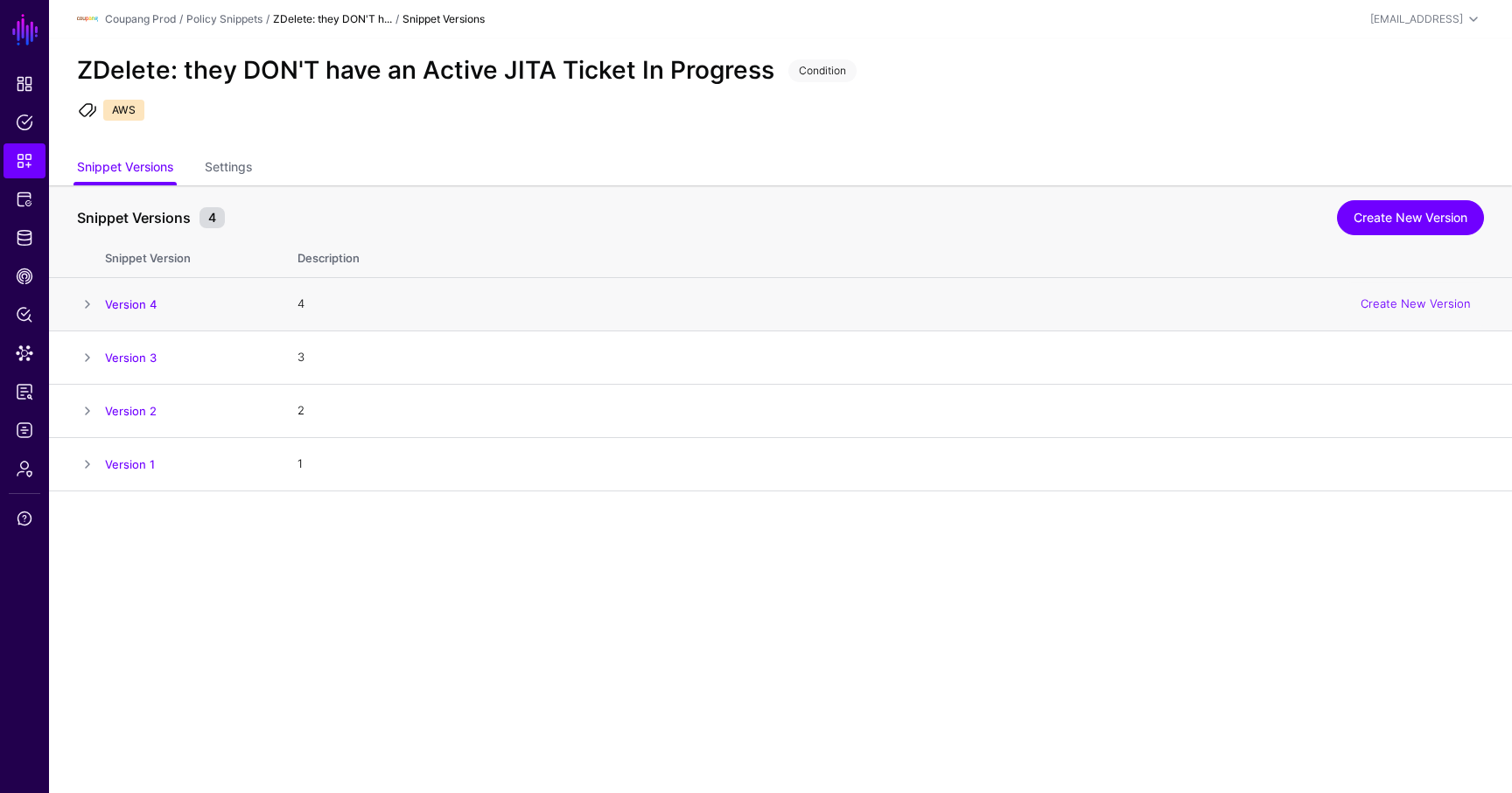
click at [88, 294] on span at bounding box center [87, 304] width 21 height 21
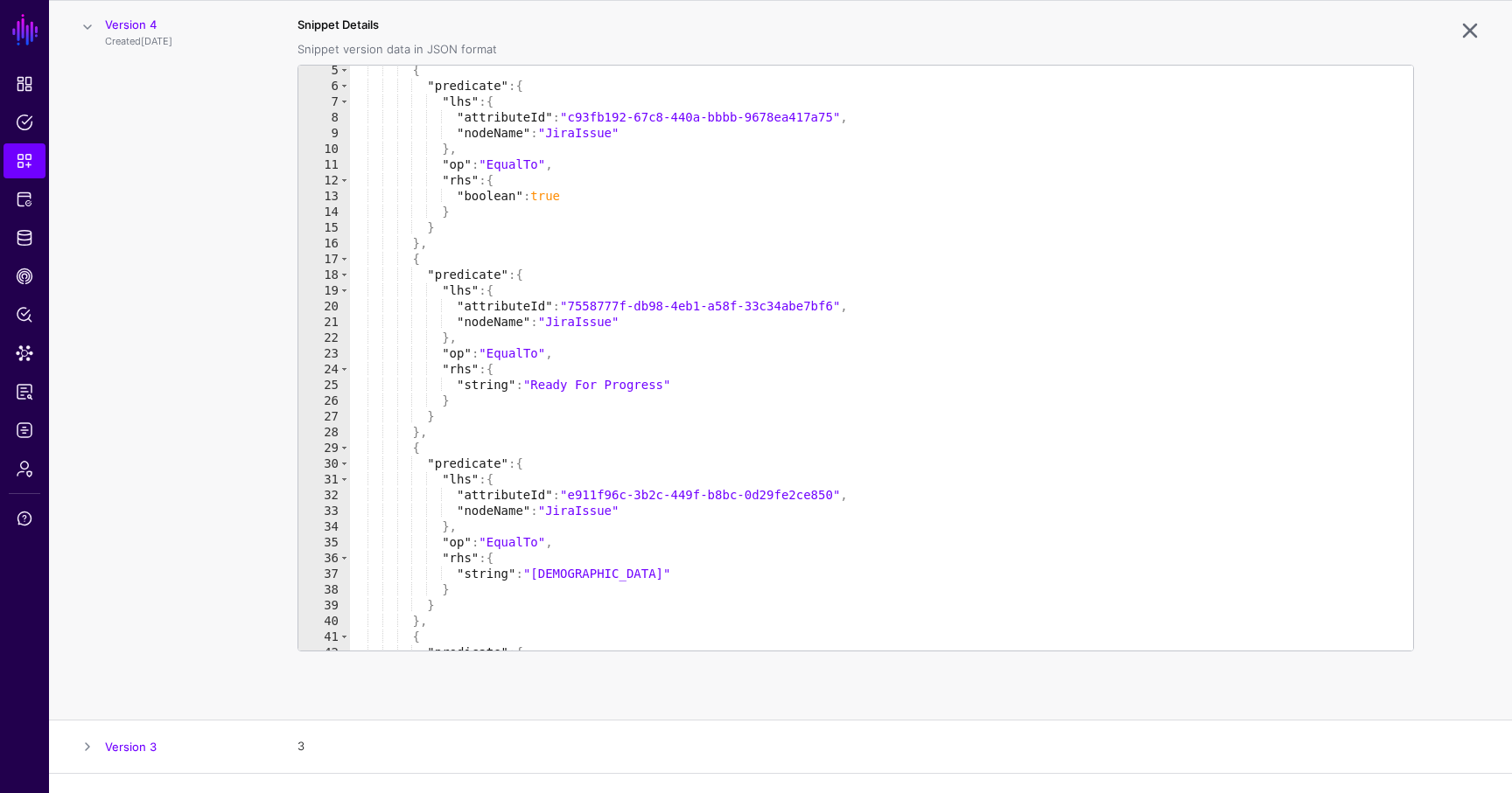
scroll to position [50, 0]
